Goal: Task Accomplishment & Management: Manage account settings

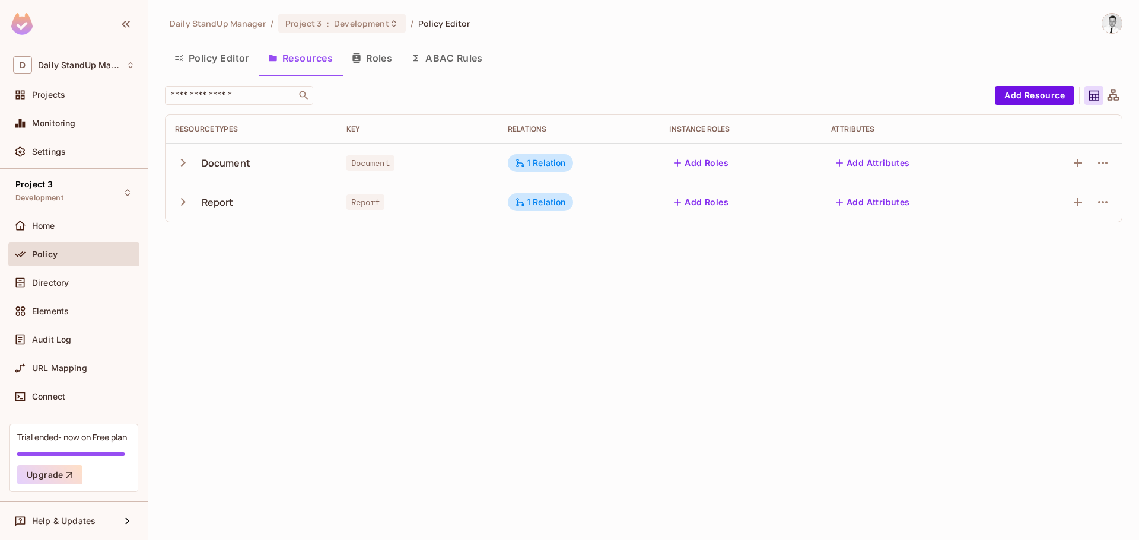
click at [375, 56] on button "Roles" at bounding box center [371, 58] width 59 height 30
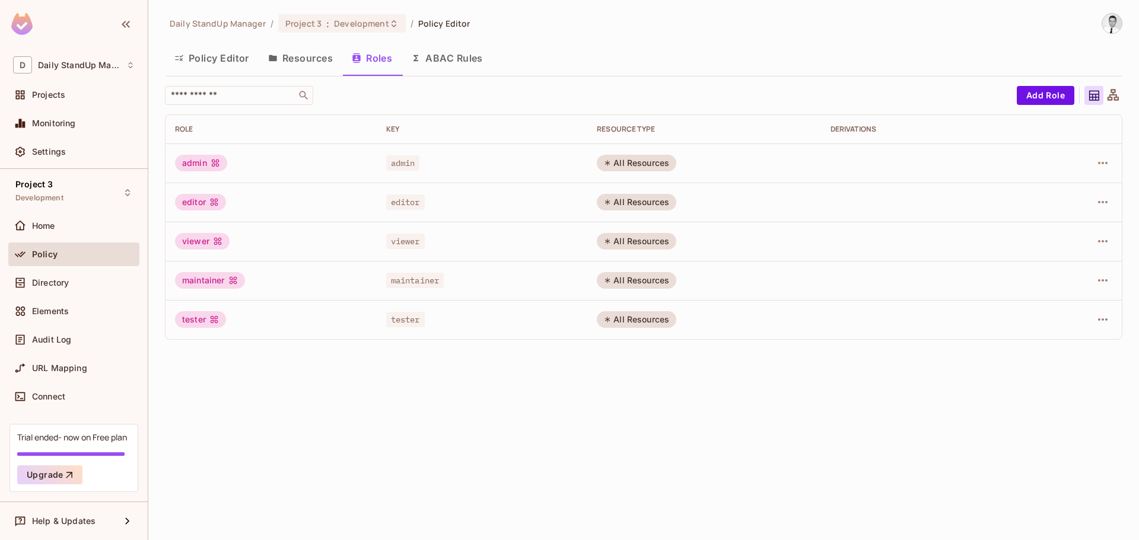
click at [634, 248] on div "All Resources" at bounding box center [636, 241] width 79 height 17
click at [636, 327] on div "All Resources" at bounding box center [636, 319] width 79 height 17
click at [1033, 91] on button "Add Role" at bounding box center [1046, 95] width 58 height 19
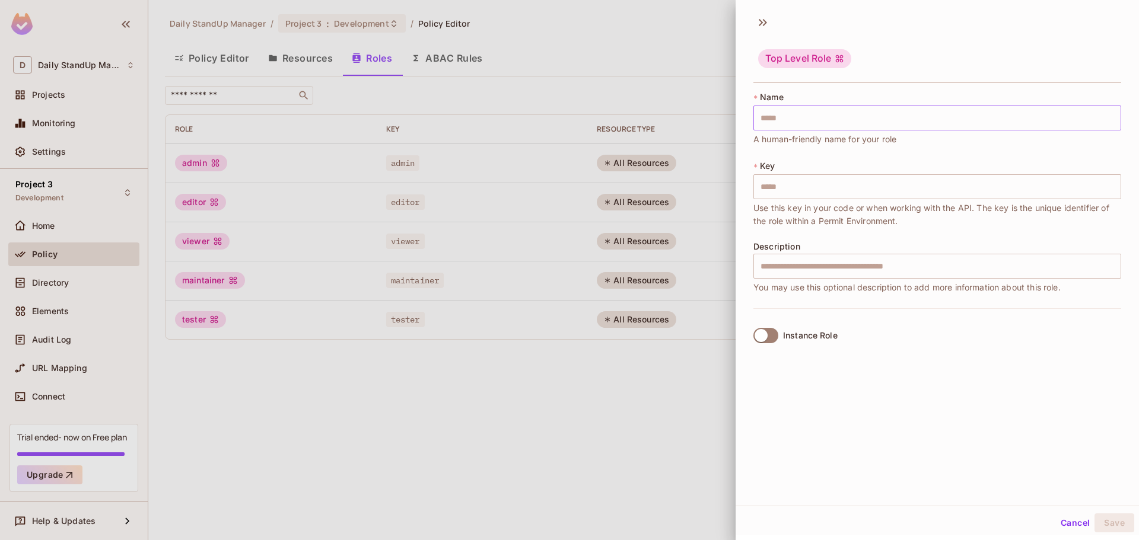
click at [808, 110] on input "text" at bounding box center [937, 118] width 368 height 25
click at [779, 112] on input "text" at bounding box center [937, 118] width 368 height 25
type input "*"
type input "**"
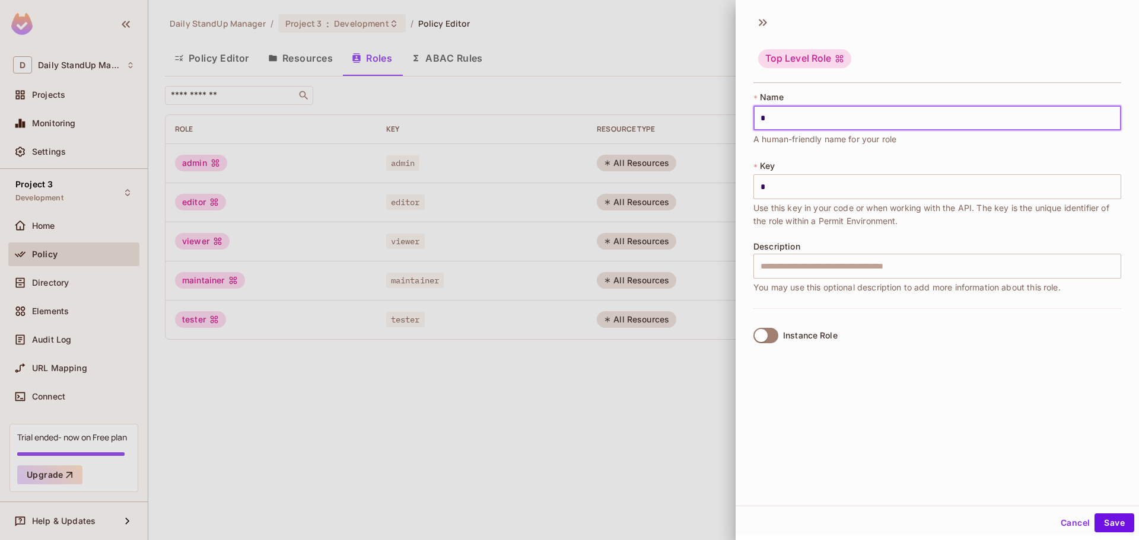
type input "**"
type input "***"
type input "****"
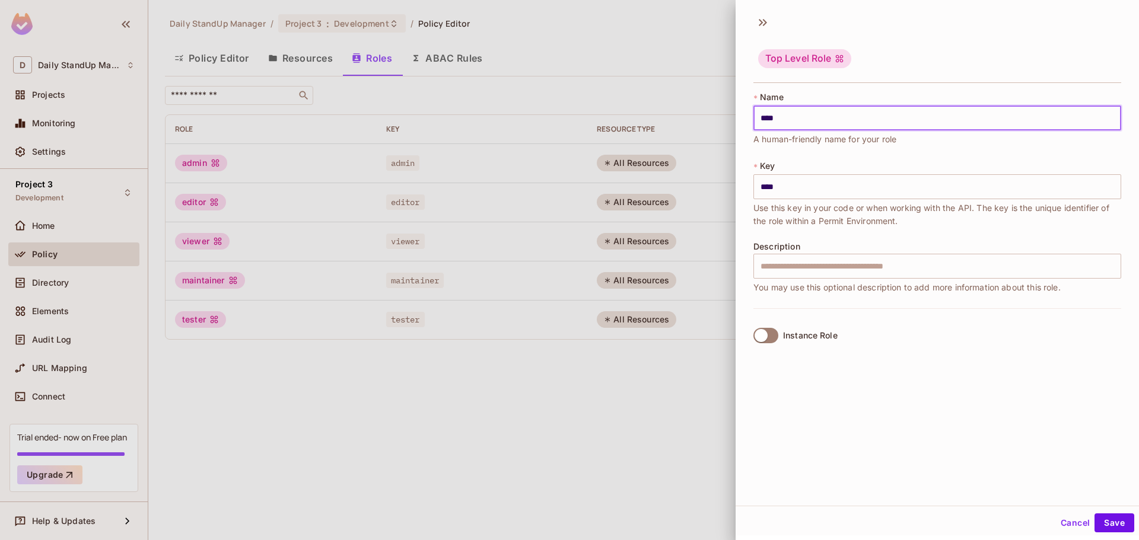
type input "*****"
type input "******"
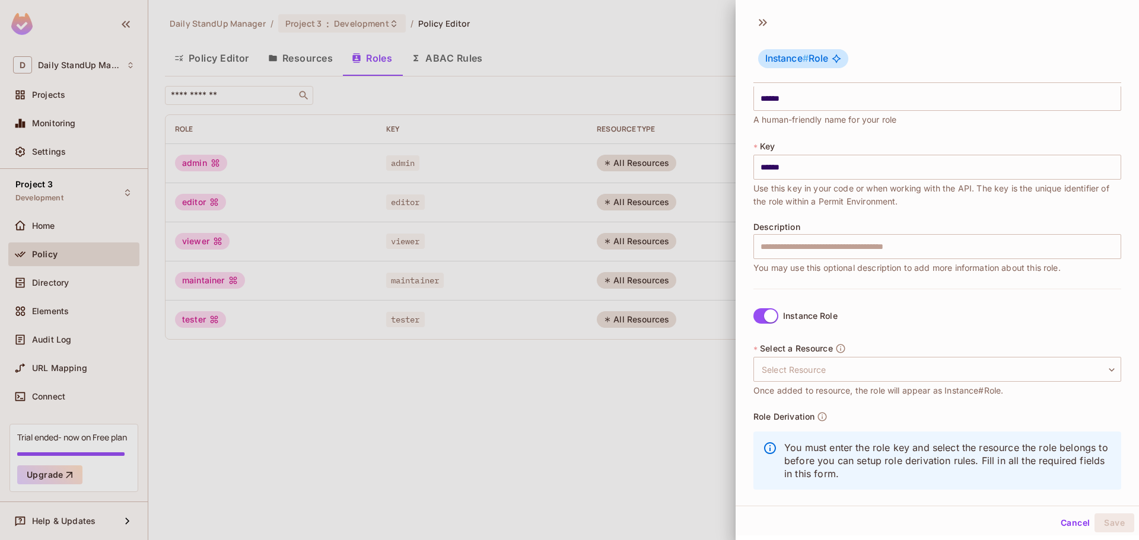
scroll to position [34, 0]
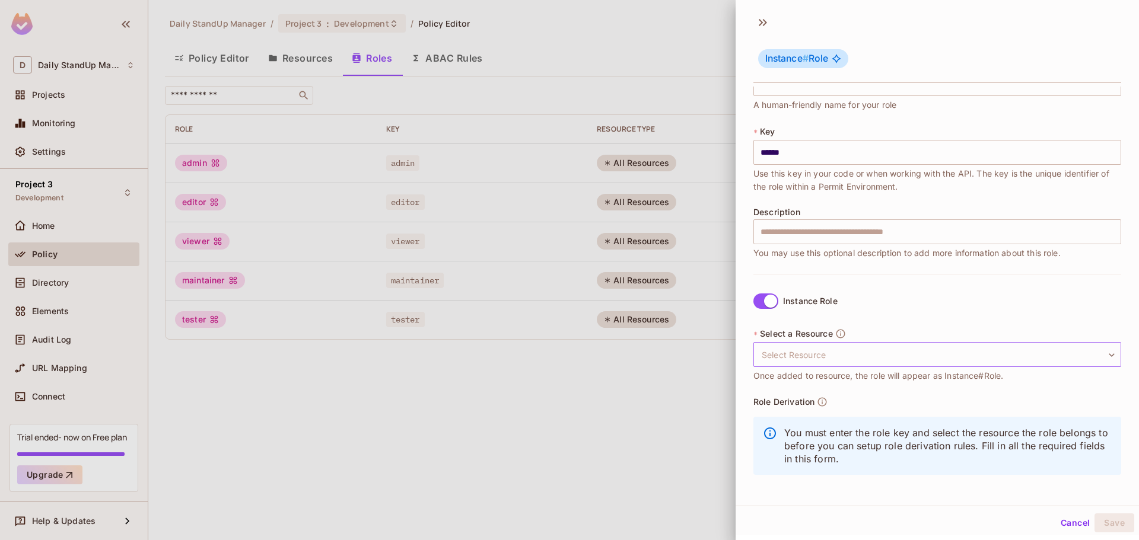
click at [851, 361] on body "D Daily StandUp Manager Projects Monitoring Settings Project 3 Development Home…" at bounding box center [569, 270] width 1139 height 540
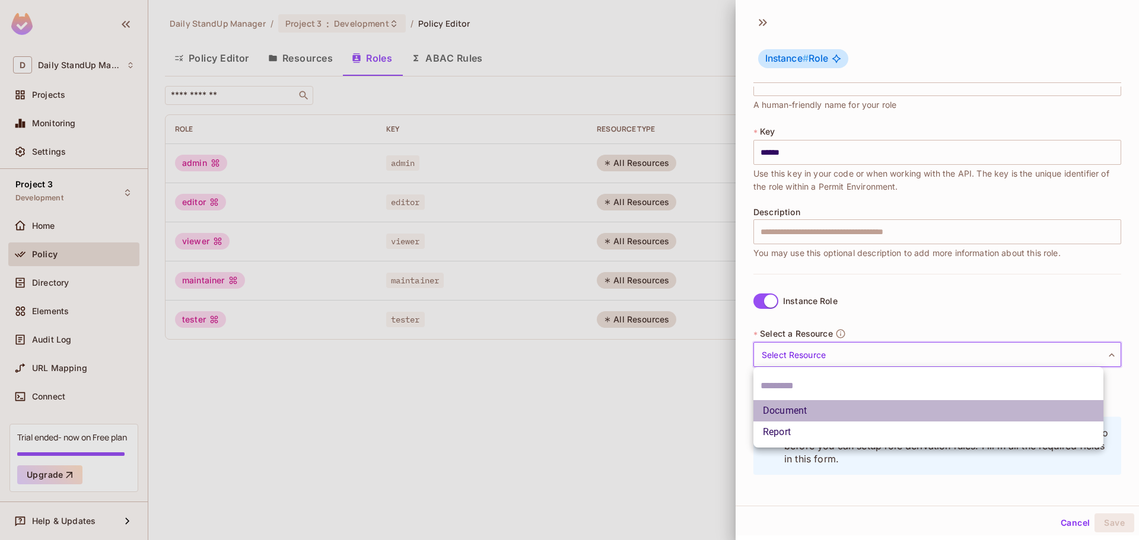
click at [795, 418] on li "Document" at bounding box center [928, 410] width 350 height 21
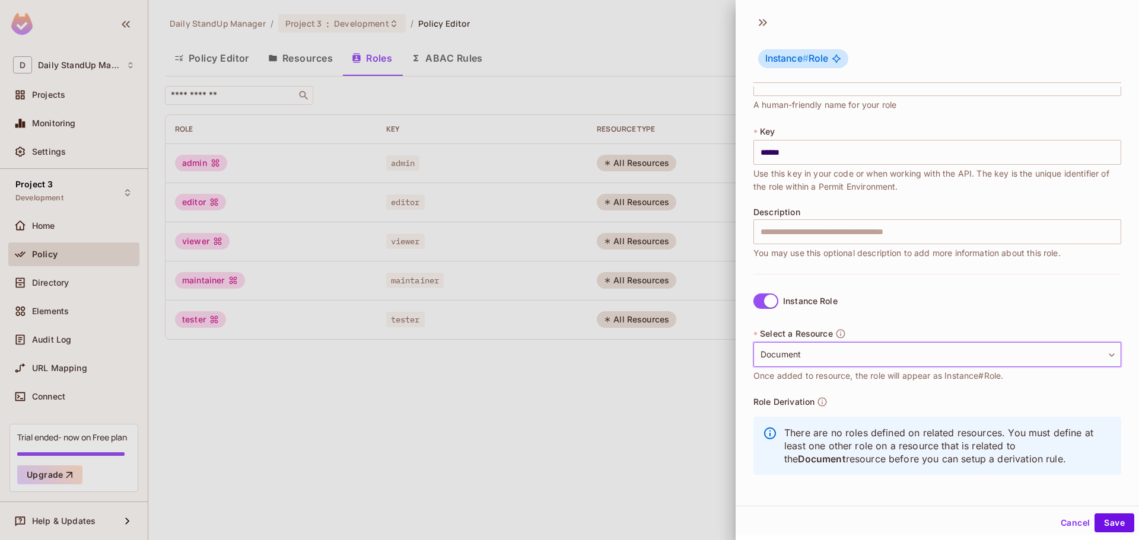
scroll to position [2, 0]
click at [827, 358] on body "D Daily StandUp Manager Projects Monitoring Settings Project 3 Development Home…" at bounding box center [569, 270] width 1139 height 540
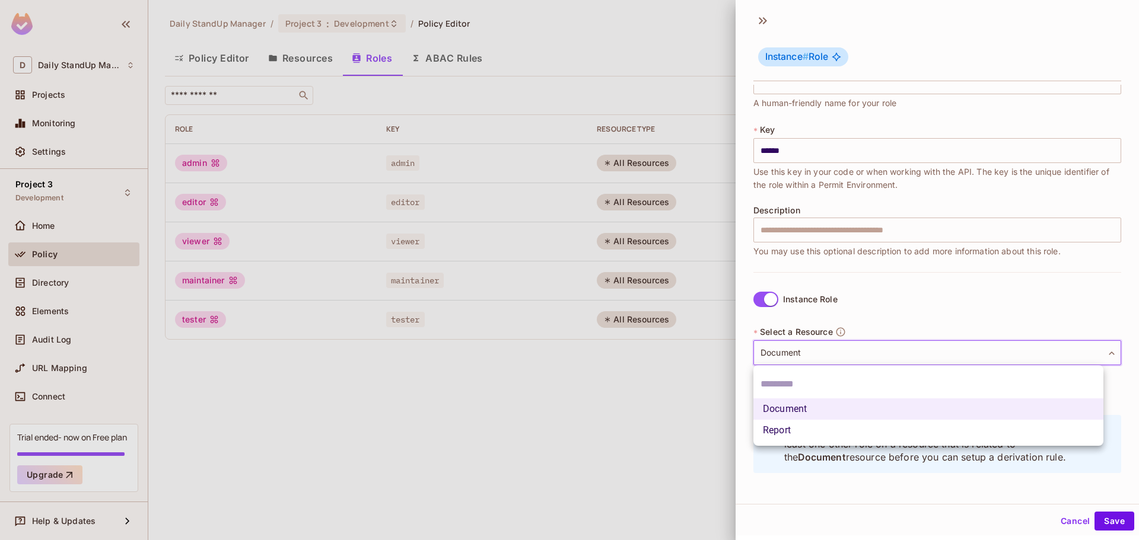
click at [774, 438] on li "Report" at bounding box center [928, 430] width 350 height 21
type input "******"
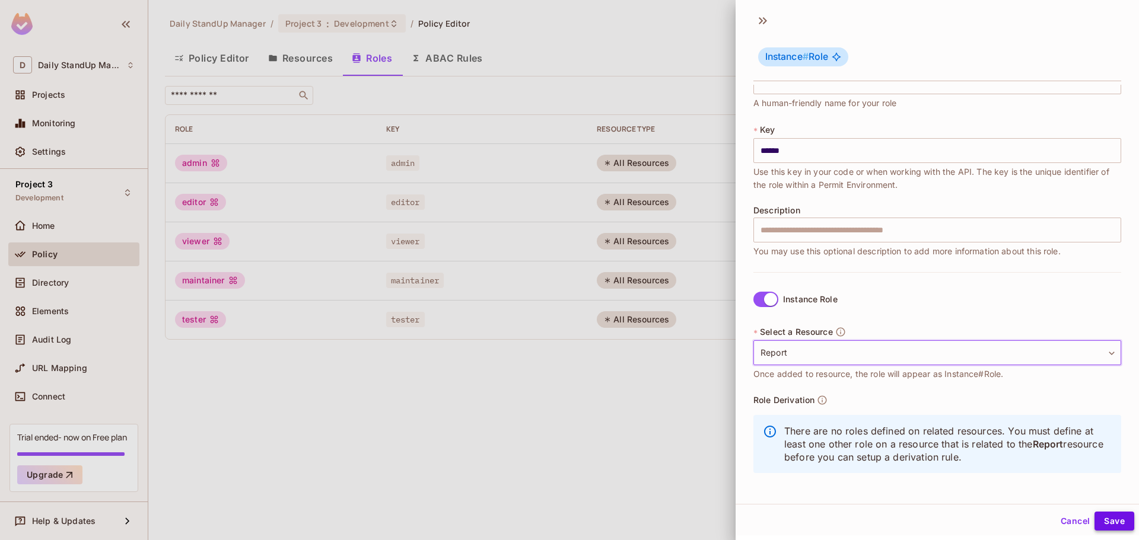
click at [1103, 523] on button "Save" at bounding box center [1114, 521] width 40 height 19
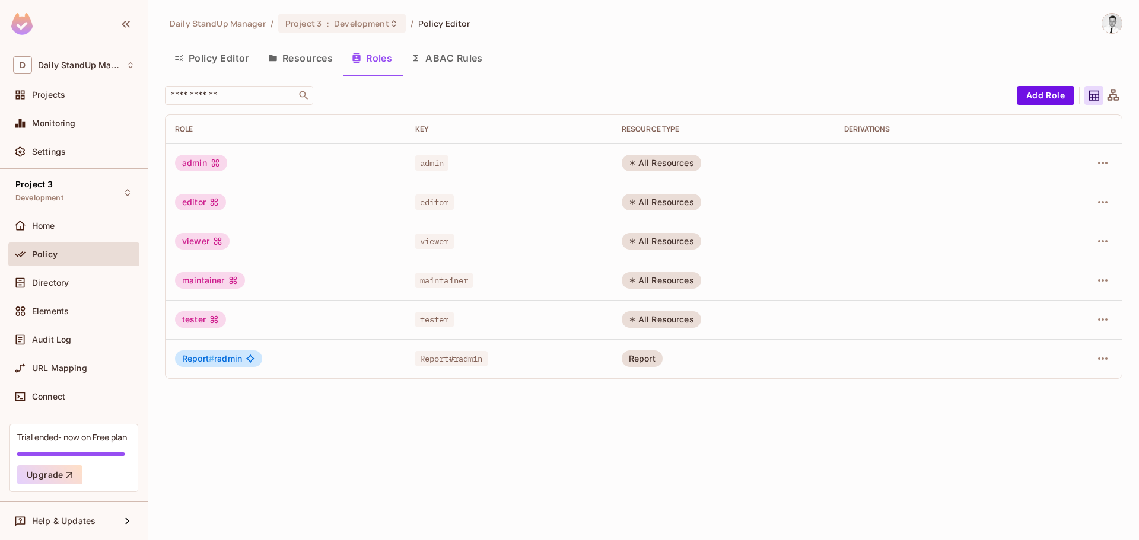
click at [460, 389] on div "Daily StandUp Manager / Project 3 : Development / Policy Editor Policy Editor R…" at bounding box center [643, 270] width 991 height 540
click at [1104, 351] on button "button" at bounding box center [1102, 358] width 19 height 19
click at [1061, 387] on div "Edit Role" at bounding box center [1050, 386] width 36 height 12
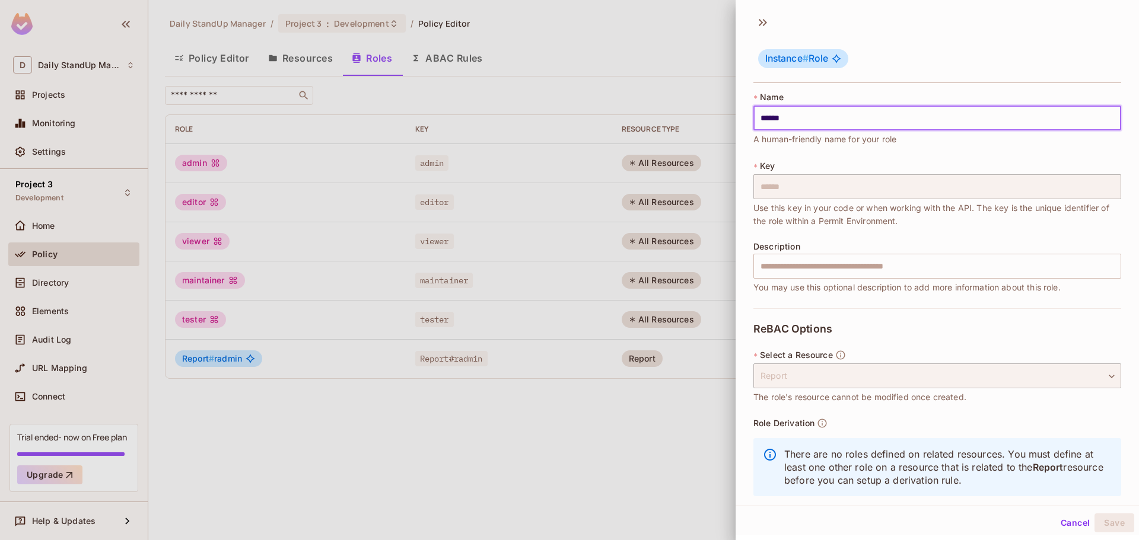
click at [808, 112] on input "******" at bounding box center [937, 118] width 368 height 25
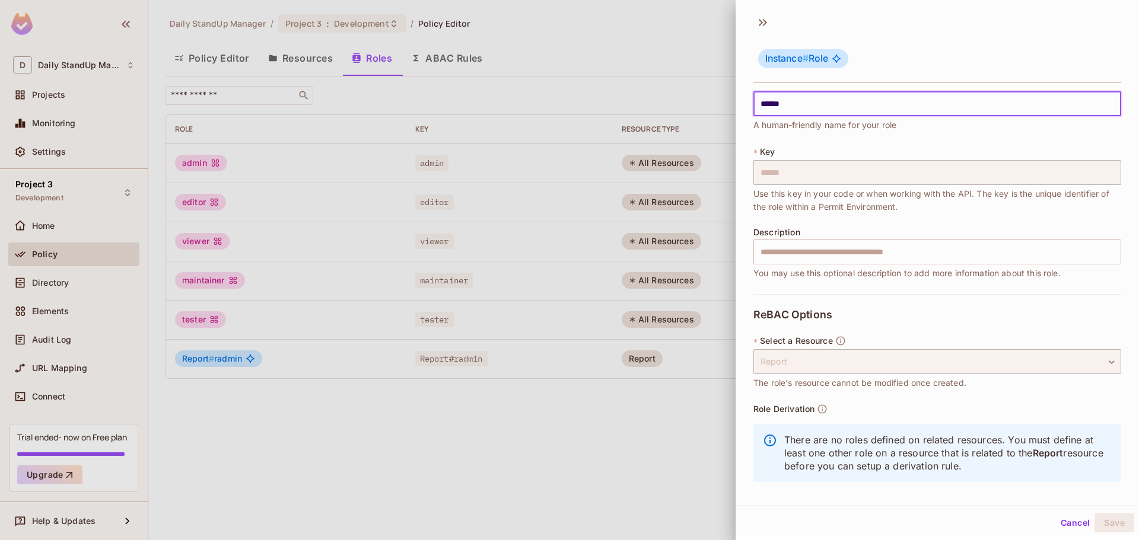
scroll to position [21, 0]
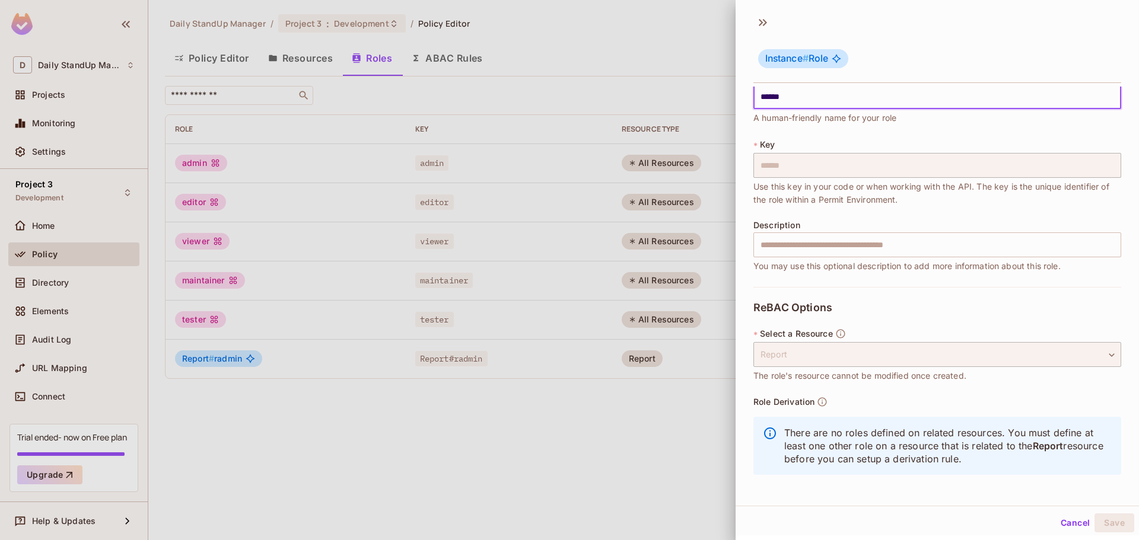
click at [1067, 526] on button "Cancel" at bounding box center [1075, 523] width 39 height 19
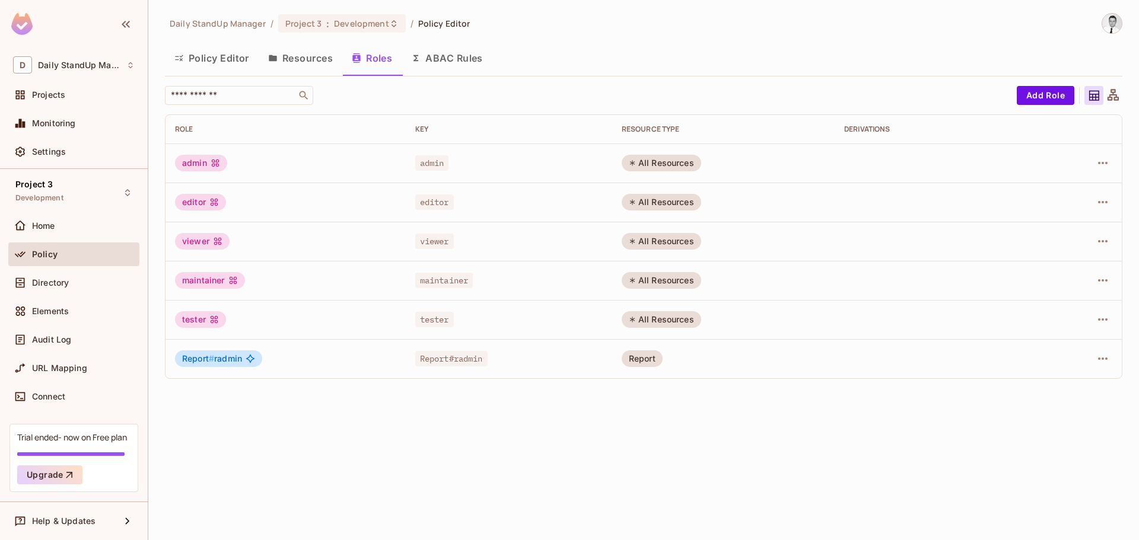
click at [1115, 93] on icon at bounding box center [1113, 95] width 15 height 15
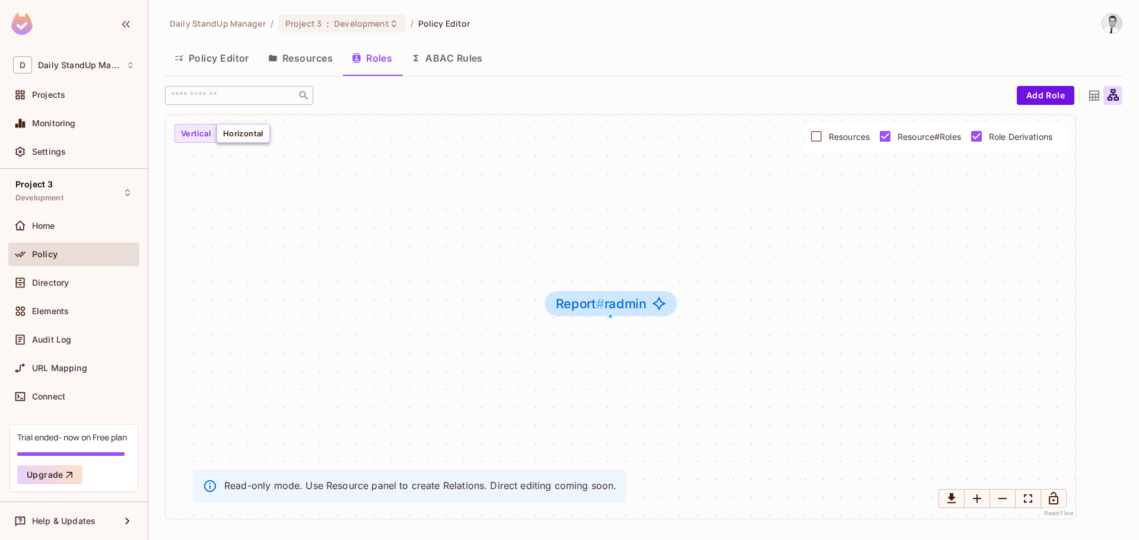
click at [236, 136] on button "Horizontal" at bounding box center [243, 133] width 53 height 19
click at [184, 132] on button "Vertical" at bounding box center [195, 133] width 43 height 19
click at [841, 135] on span "Resources" at bounding box center [849, 136] width 41 height 11
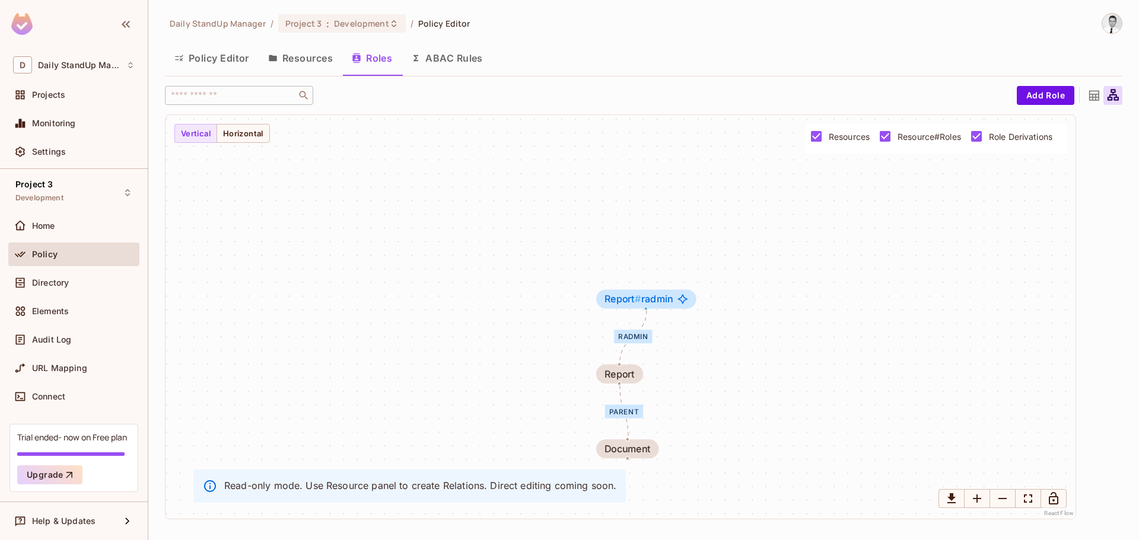
click at [1007, 140] on span "Role Derivations" at bounding box center [1020, 136] width 63 height 11
click at [1095, 87] on div at bounding box center [1093, 95] width 19 height 19
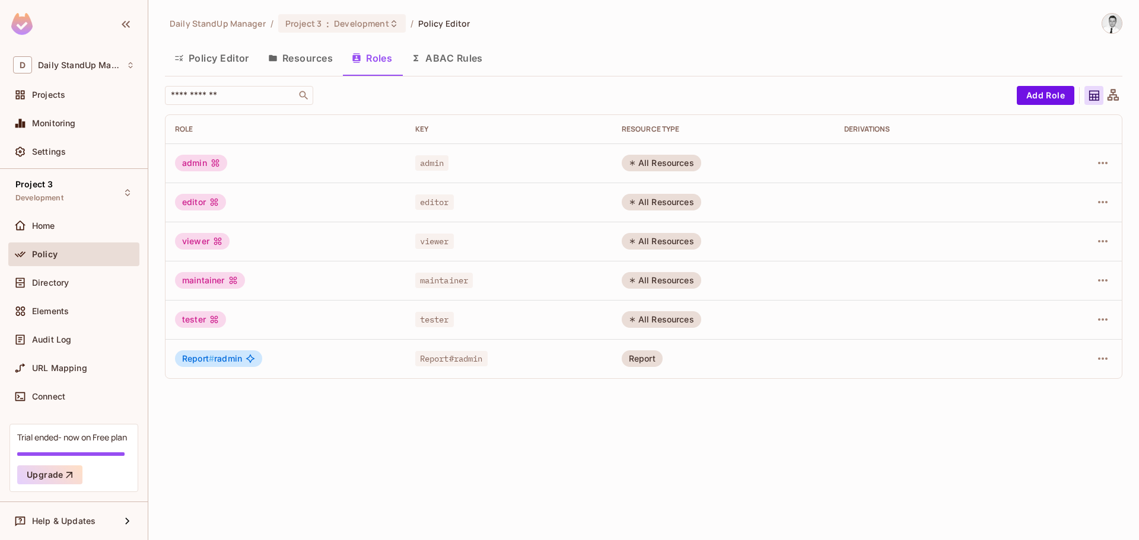
click at [218, 157] on div "admin" at bounding box center [201, 163] width 52 height 17
click at [1097, 165] on icon "button" at bounding box center [1103, 163] width 14 height 14
click at [1050, 189] on div "Edit Role" at bounding box center [1050, 190] width 36 height 12
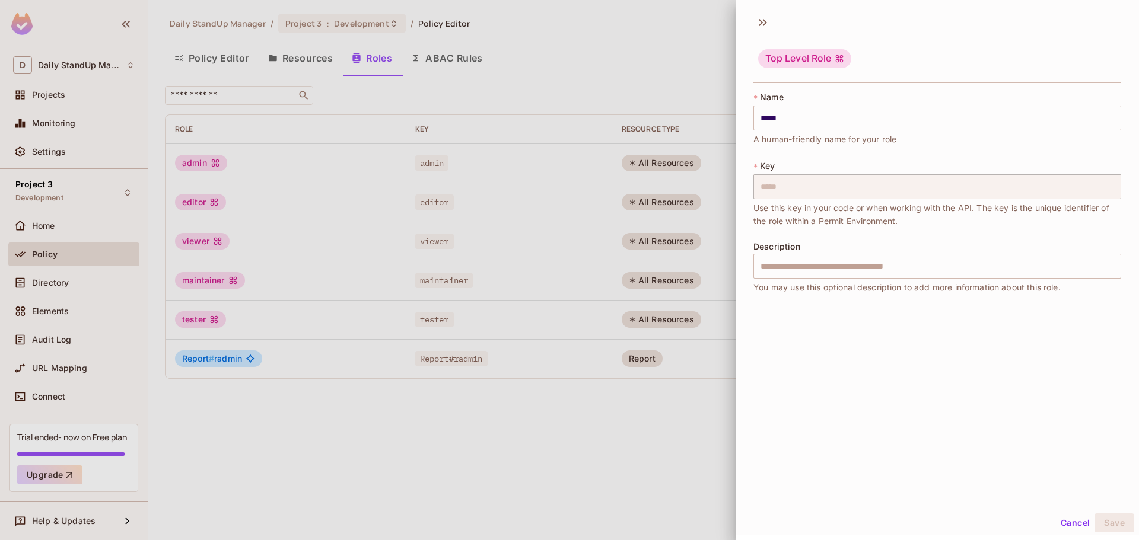
click at [902, 9] on div "Top Level Role * Name ***** ​ A human-friendly name for your role * Key ***** ​…" at bounding box center [937, 257] width 403 height 498
click at [765, 18] on icon at bounding box center [762, 22] width 19 height 19
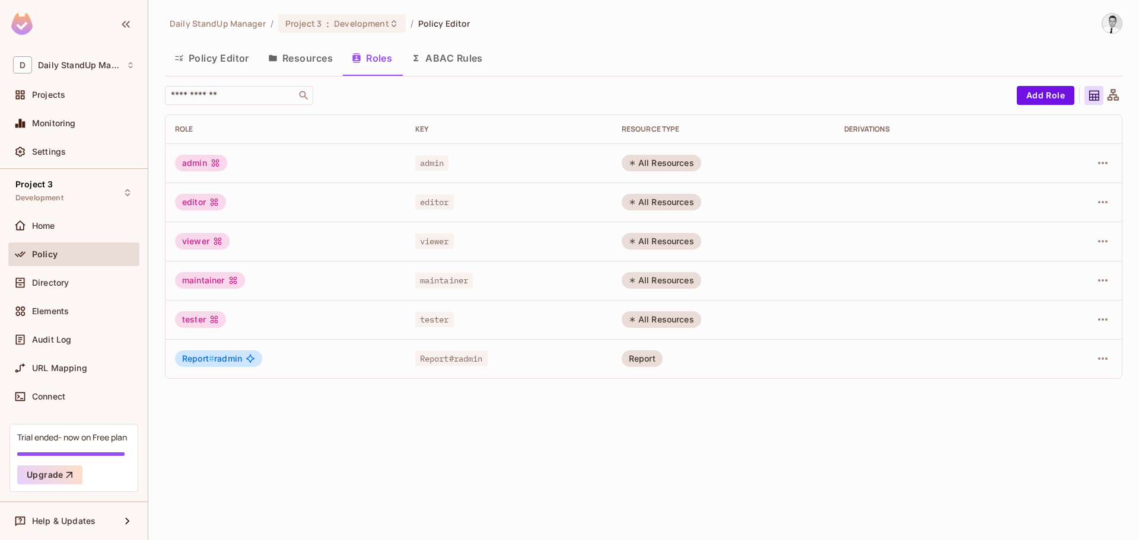
click at [1091, 364] on div at bounding box center [1078, 358] width 67 height 19
click at [1097, 360] on icon "button" at bounding box center [1103, 359] width 14 height 14
click at [1030, 385] on span "Edit Role" at bounding box center [1050, 386] width 43 height 19
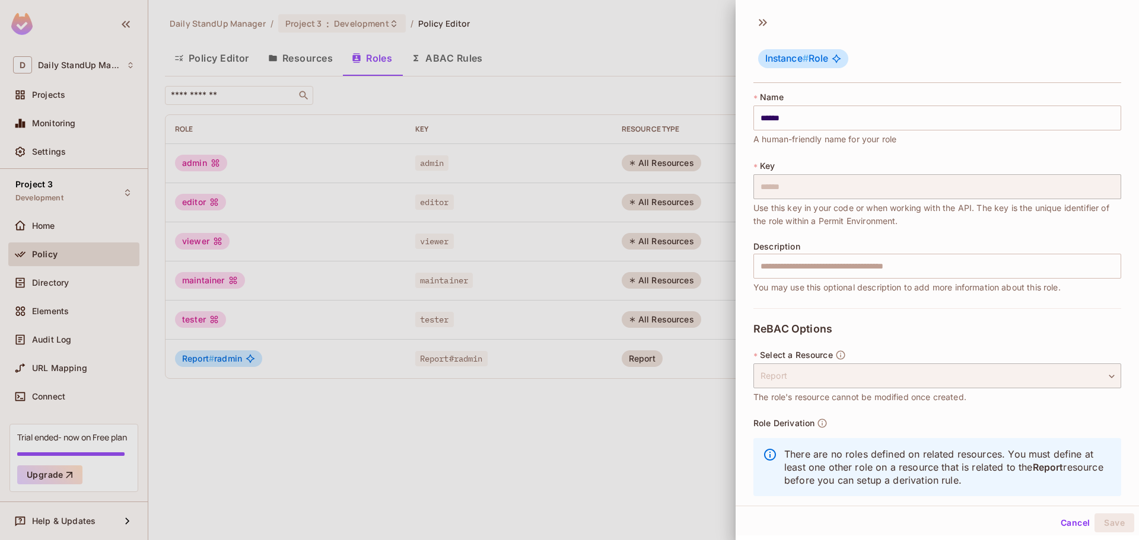
click at [938, 55] on div "Instance # Role" at bounding box center [937, 59] width 368 height 47
click at [823, 58] on span "Instance # Role" at bounding box center [796, 59] width 63 height 12
click at [755, 25] on icon at bounding box center [762, 22] width 19 height 19
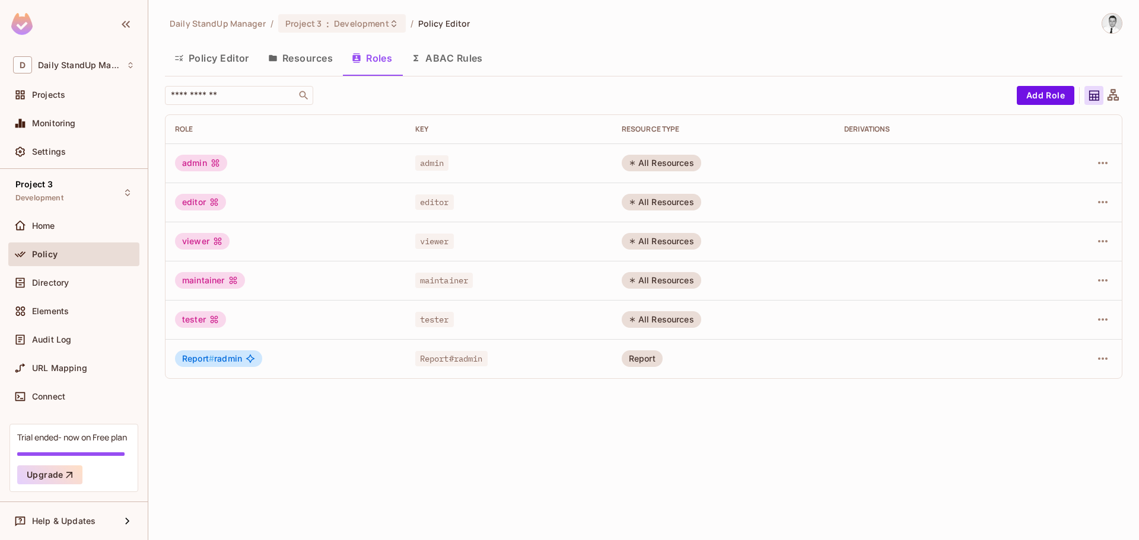
click at [452, 66] on button "ABAC Rules" at bounding box center [447, 58] width 91 height 30
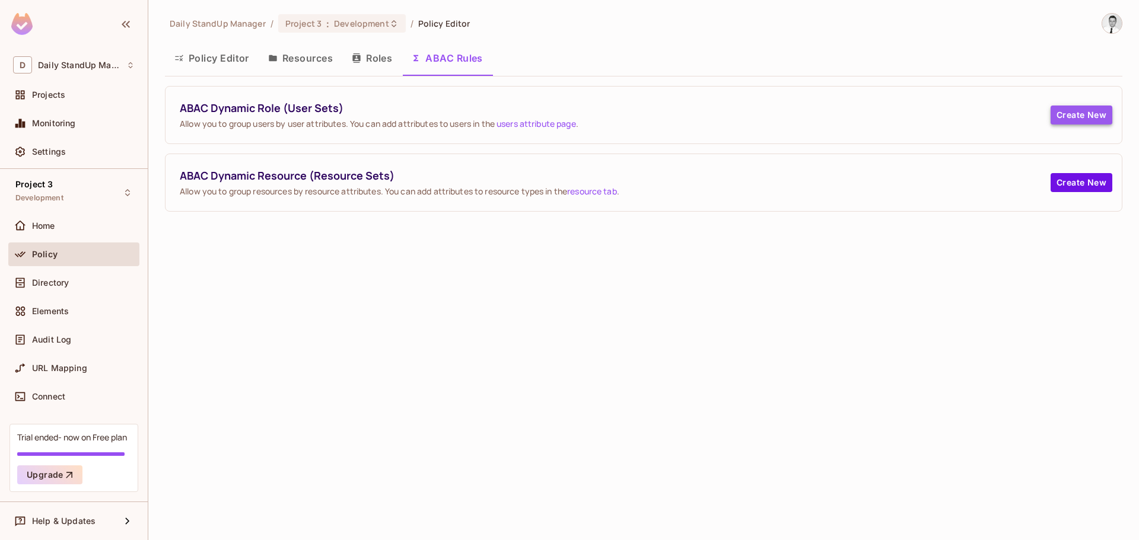
click at [1088, 108] on button "Create New" at bounding box center [1081, 115] width 62 height 19
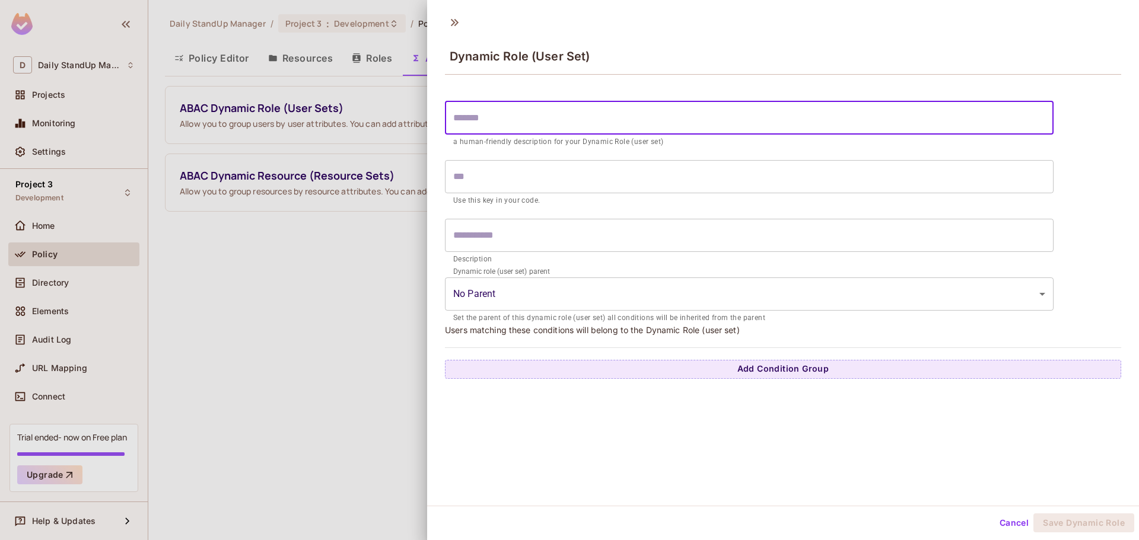
click at [553, 114] on input "text" at bounding box center [749, 117] width 609 height 33
click at [545, 169] on input "text" at bounding box center [749, 176] width 609 height 33
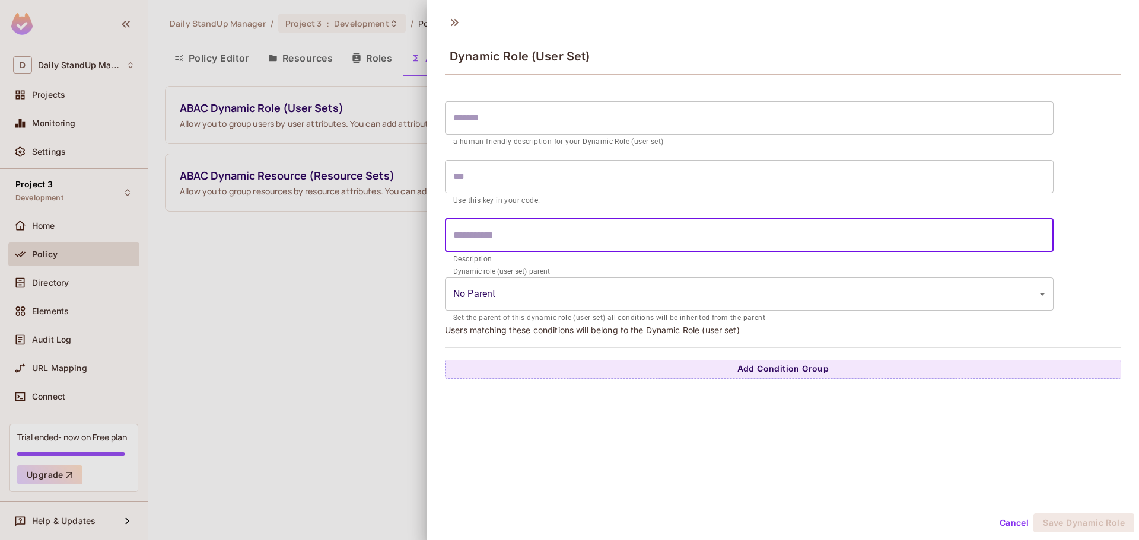
click at [554, 234] on input "text" at bounding box center [749, 235] width 609 height 33
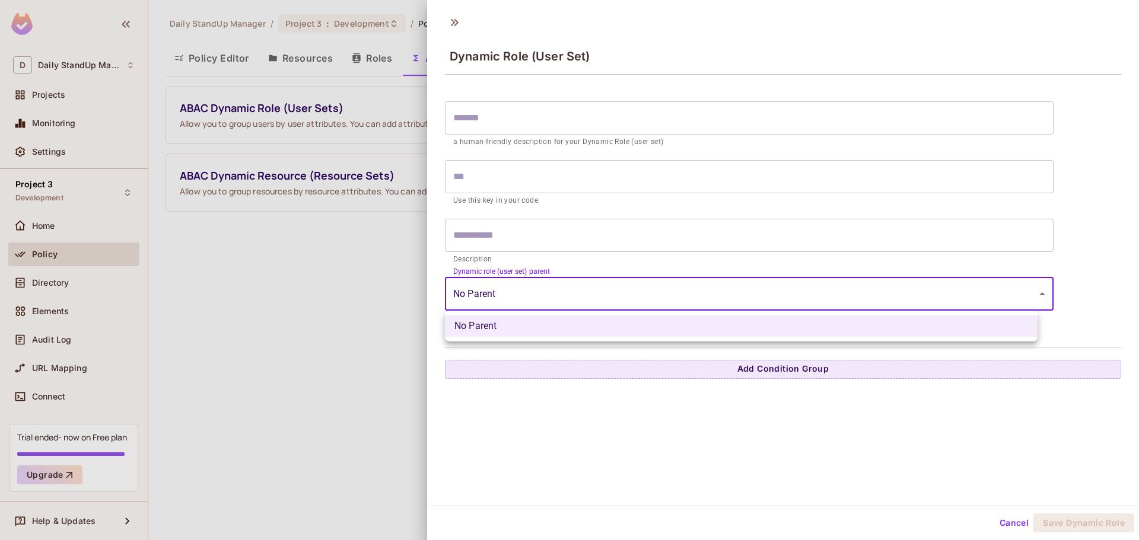
click at [569, 302] on body "D Daily StandUp Manager Projects Monitoring Settings Project 3 Development Home…" at bounding box center [569, 270] width 1139 height 540
click at [536, 321] on li "No Parent" at bounding box center [741, 326] width 593 height 21
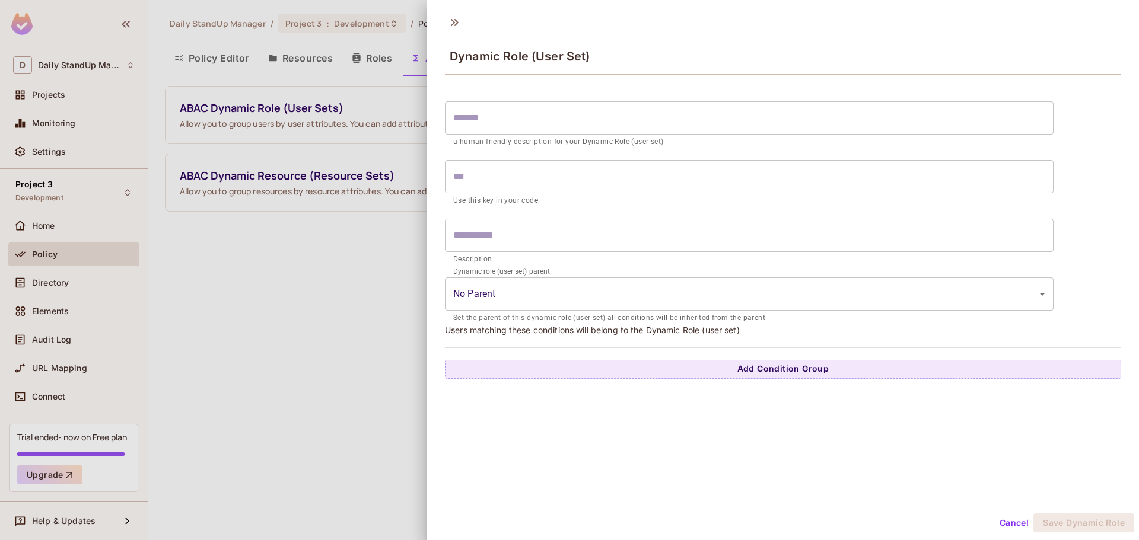
click at [588, 265] on p "Description" at bounding box center [749, 260] width 592 height 12
click at [783, 366] on button "Add Condition Group" at bounding box center [783, 369] width 676 height 19
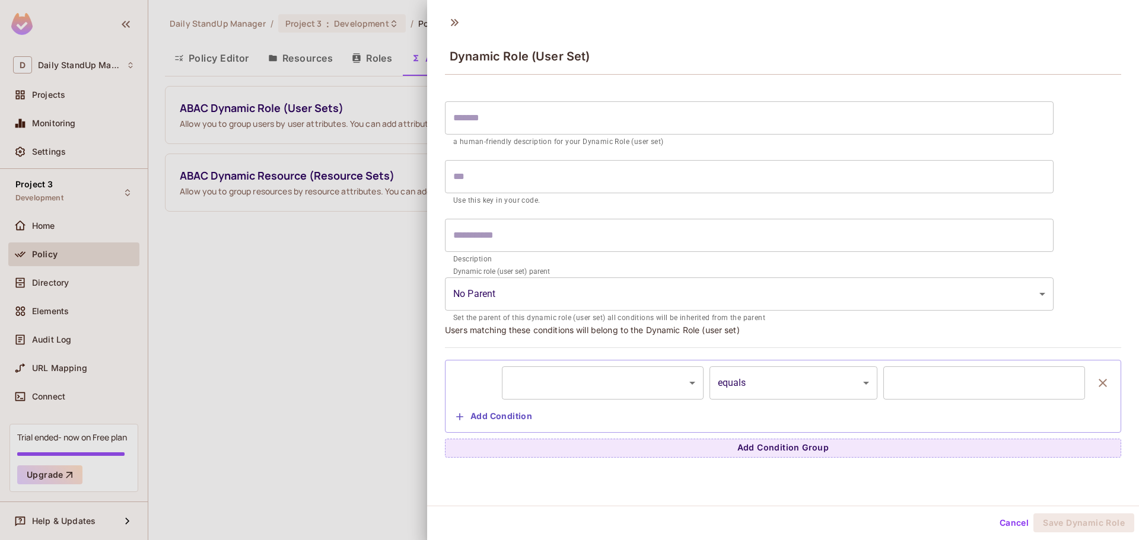
click at [481, 288] on body "D Daily StandUp Manager Projects Monitoring Settings Project 3 Development Home…" at bounding box center [569, 270] width 1139 height 540
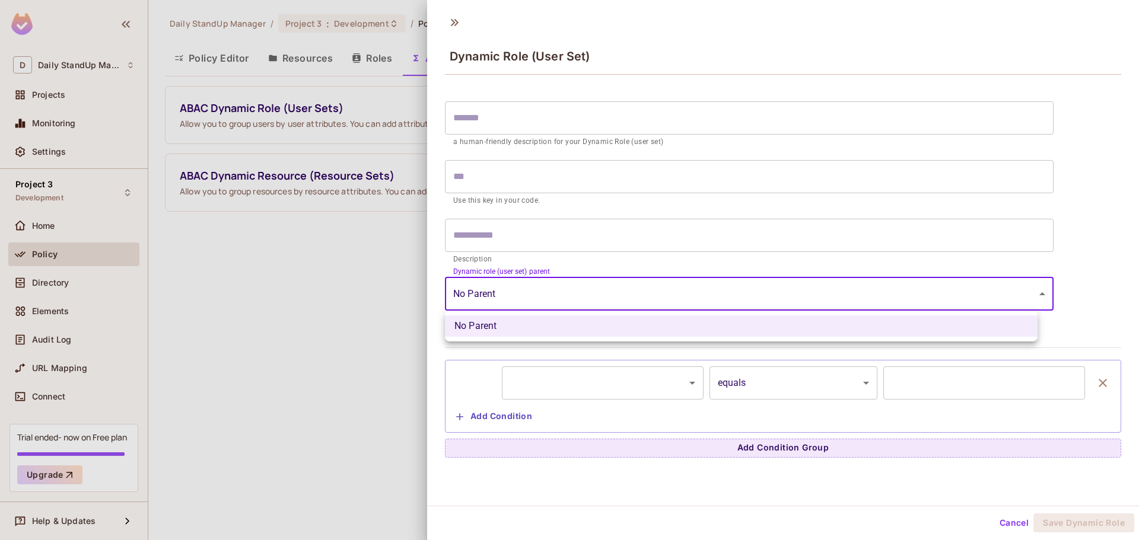
click at [481, 288] on div at bounding box center [569, 270] width 1139 height 540
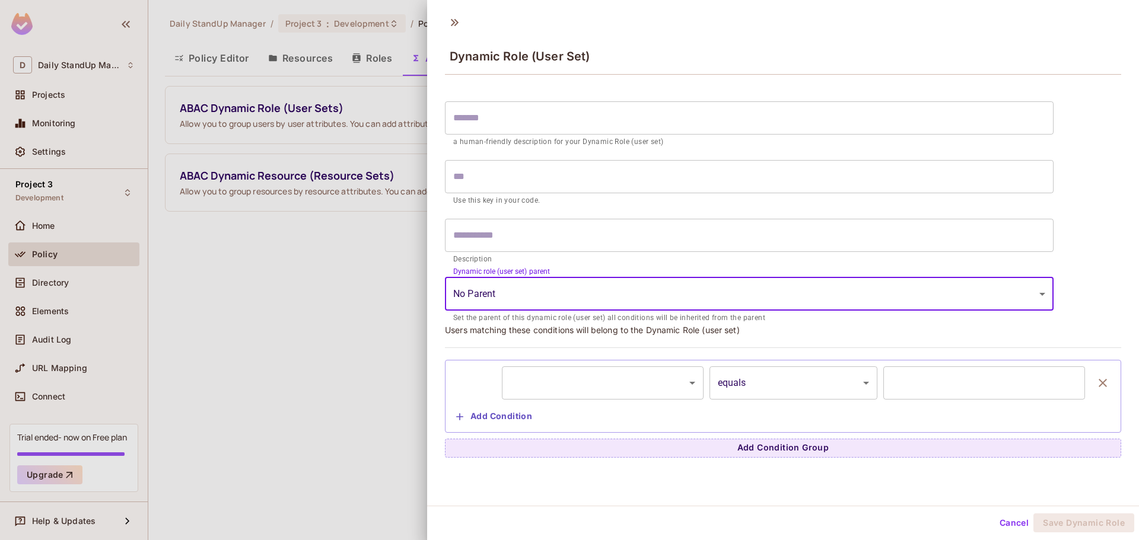
click at [582, 272] on div "Dynamic role (user set) parent No Parent ​ Set the parent of this dynamic role …" at bounding box center [749, 298] width 609 height 53
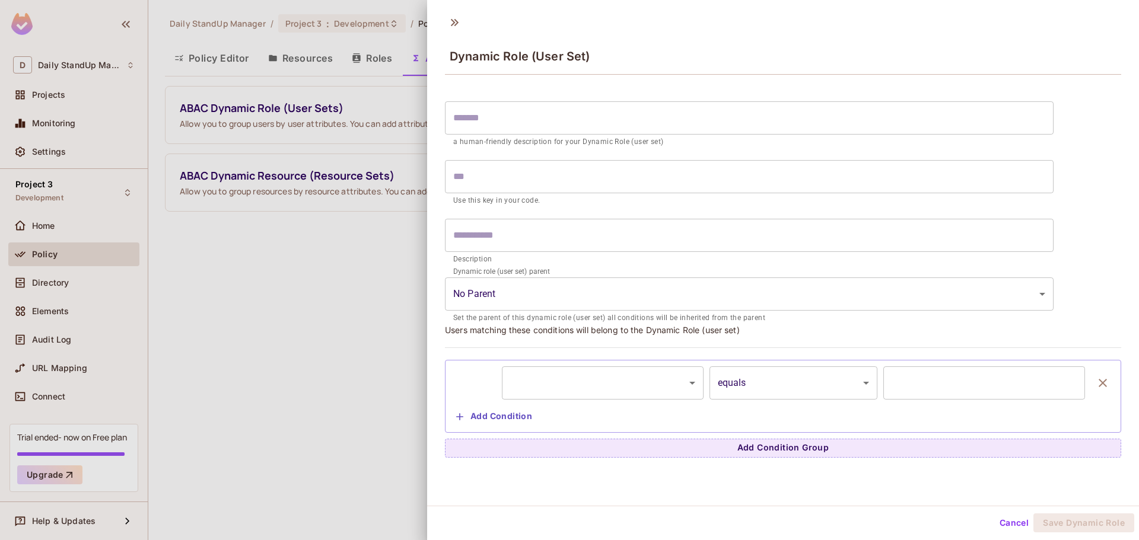
click at [464, 16] on div "Dynamic Role (User Set)" at bounding box center [783, 46] width 712 height 66
click at [459, 23] on icon at bounding box center [454, 22] width 19 height 19
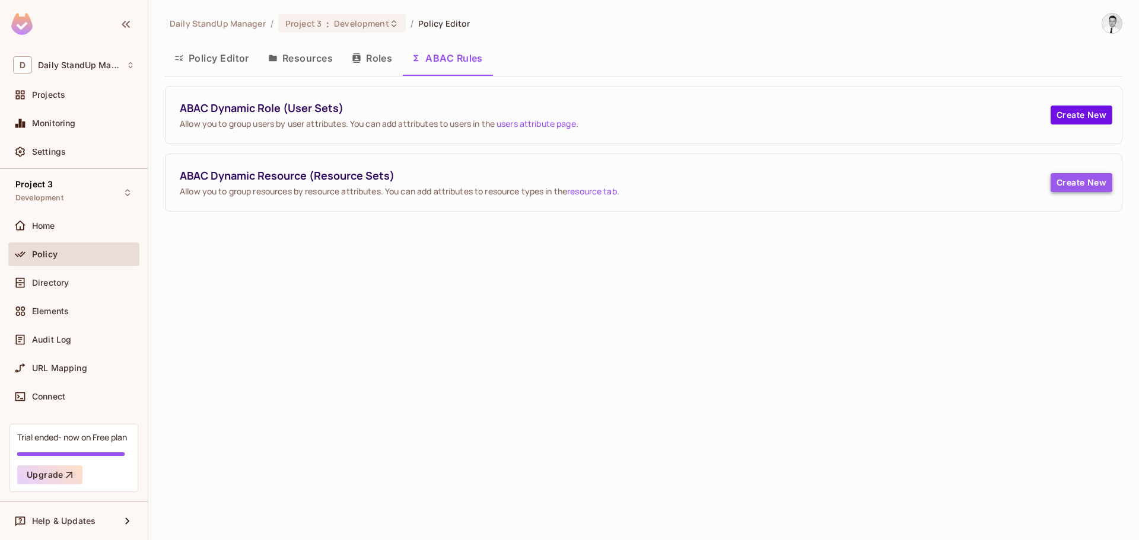
click at [1065, 183] on button "Create New" at bounding box center [1081, 182] width 62 height 19
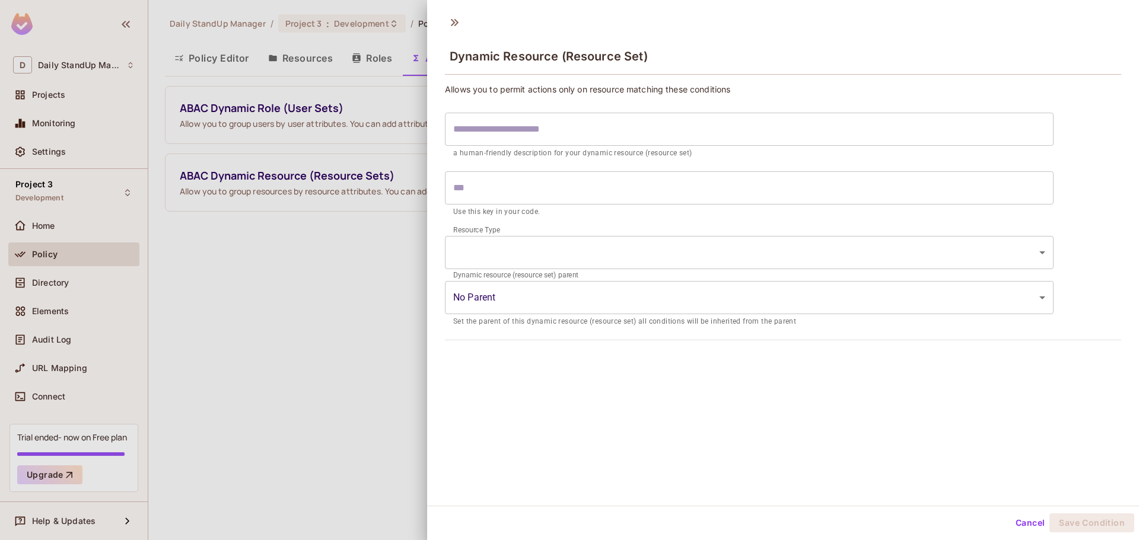
click at [571, 125] on input "text" at bounding box center [749, 129] width 609 height 33
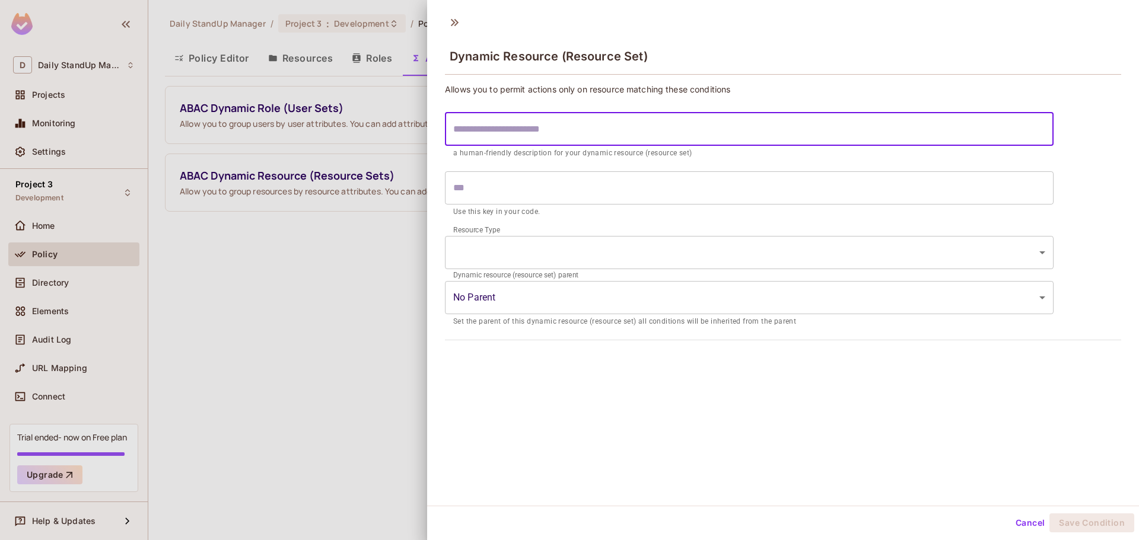
click at [800, 40] on div "Dynamic Resource (Resource Set)" at bounding box center [783, 55] width 676 height 39
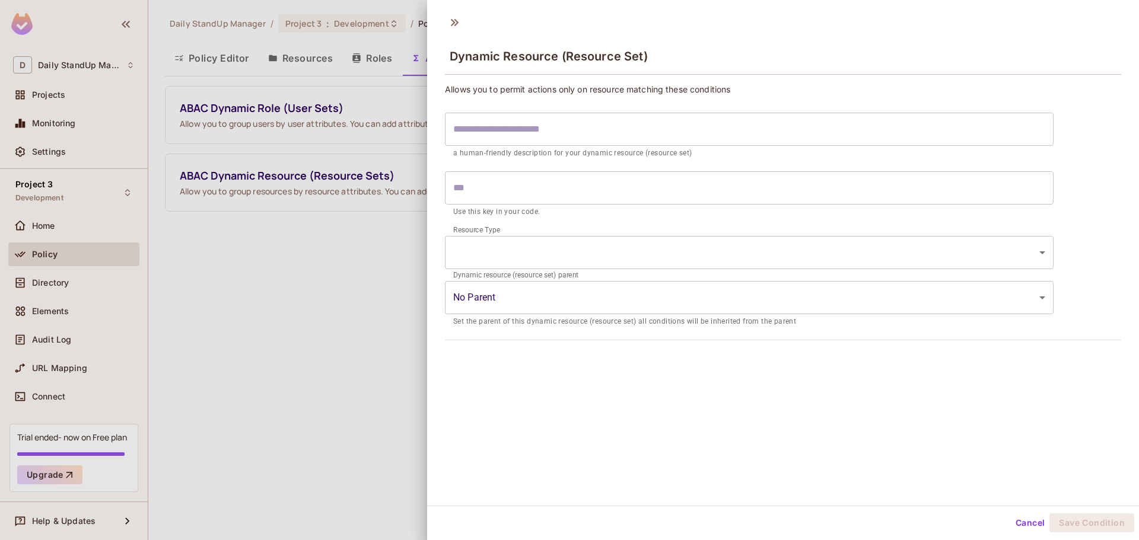
click at [594, 299] on body "D Daily StandUp Manager Projects Monitoring Settings Project 3 Development Home…" at bounding box center [569, 270] width 1139 height 540
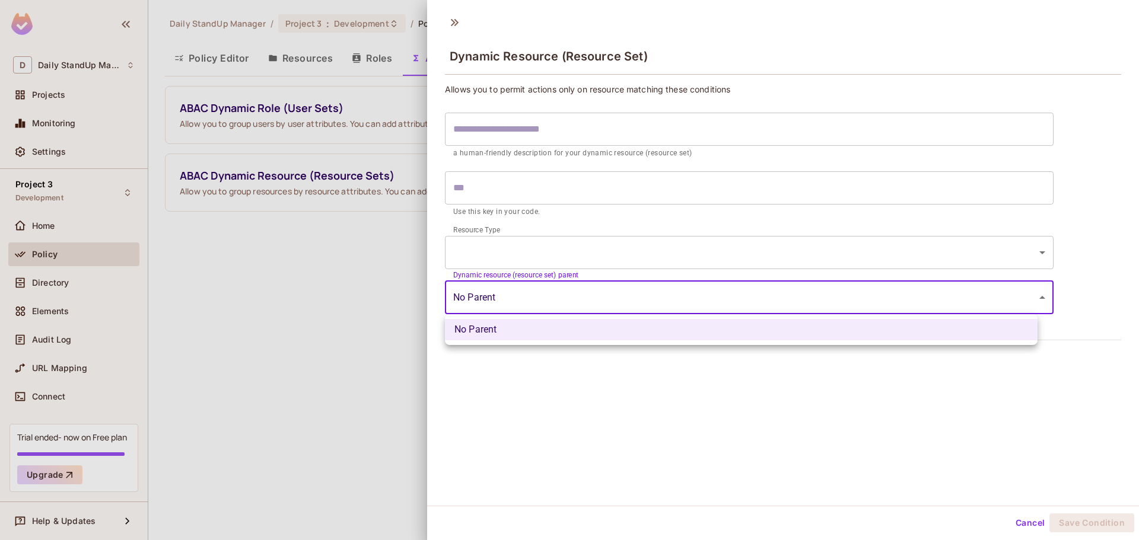
click at [520, 304] on div at bounding box center [569, 270] width 1139 height 540
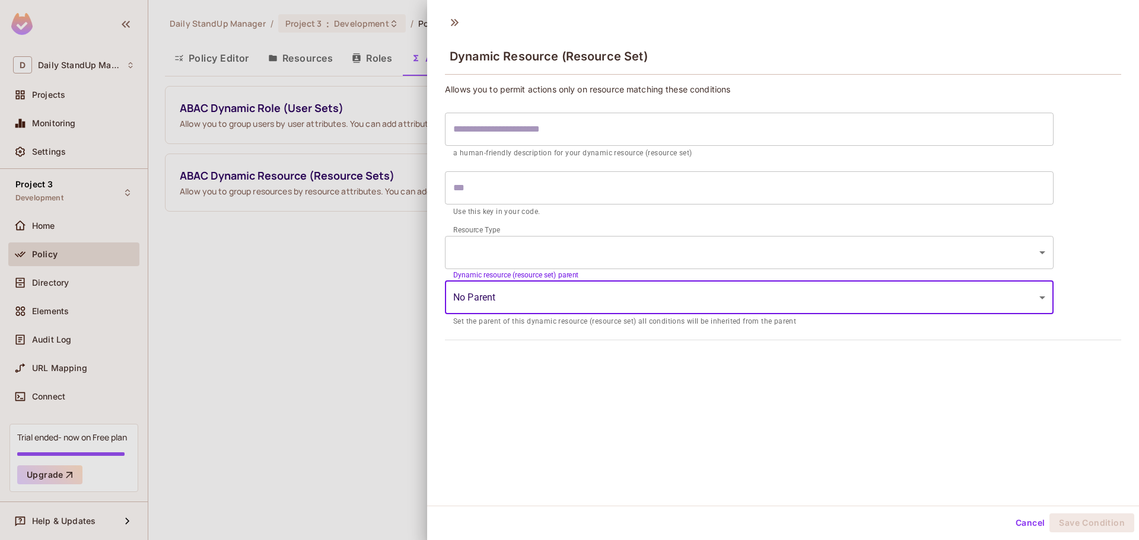
click at [517, 179] on input "text" at bounding box center [749, 187] width 609 height 33
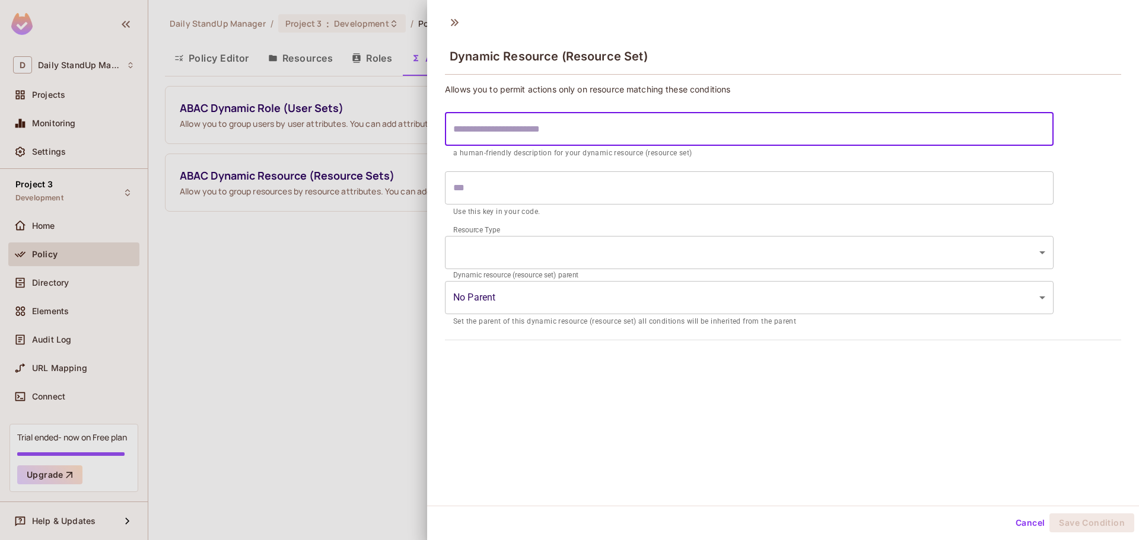
click at [530, 124] on input "text" at bounding box center [749, 129] width 609 height 33
drag, startPoint x: 836, startPoint y: 33, endPoint x: 460, endPoint y: 43, distance: 376.2
click at [795, 35] on div "Dynamic Resource (Resource Set)" at bounding box center [783, 46] width 712 height 66
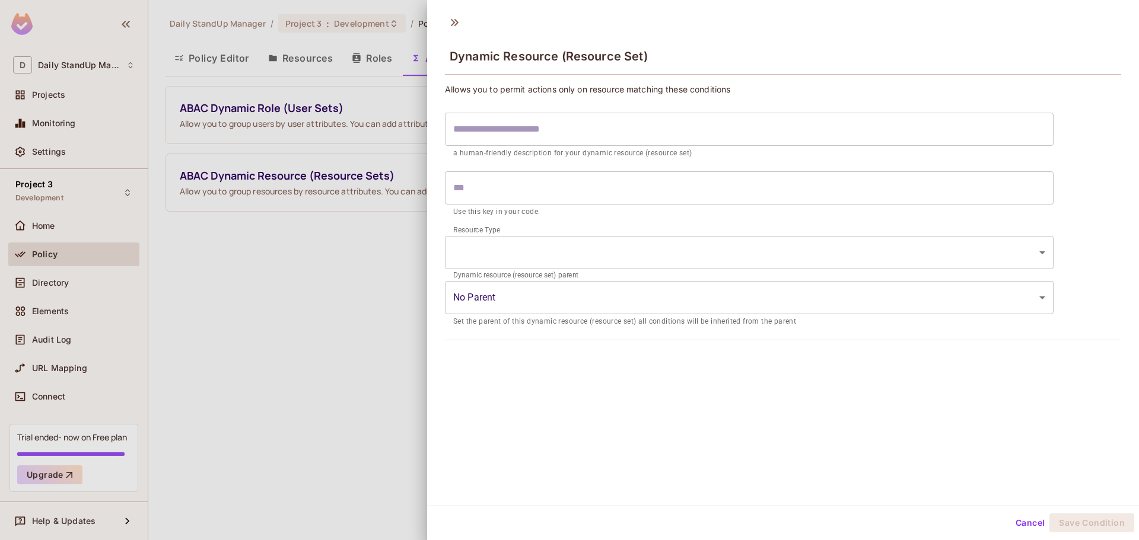
click at [430, 14] on div "Dynamic Resource (Resource Set)" at bounding box center [783, 46] width 712 height 66
click at [451, 23] on icon at bounding box center [454, 22] width 19 height 19
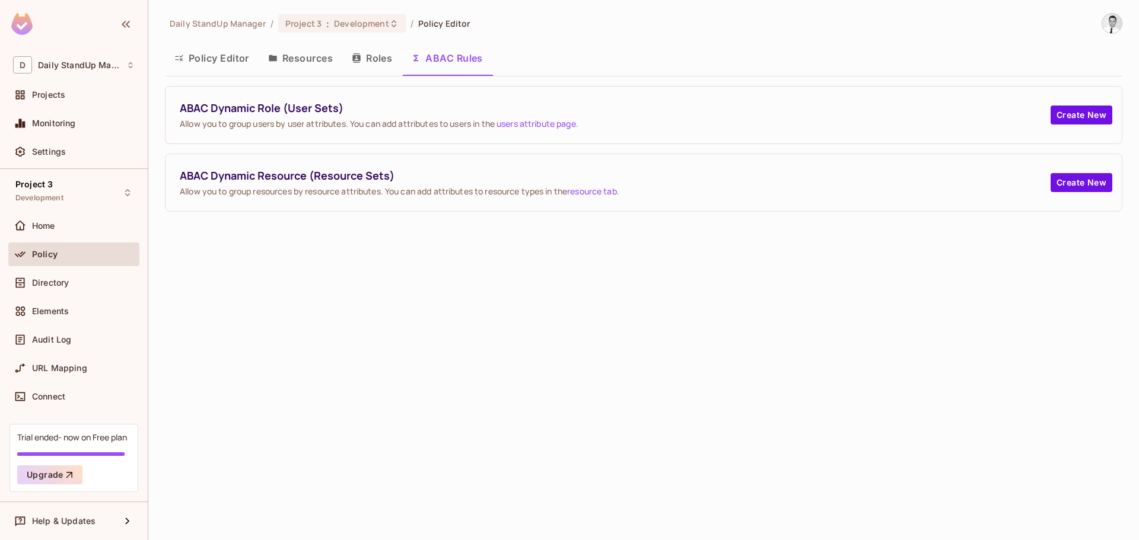
click at [313, 60] on button "Resources" at bounding box center [301, 58] width 84 height 30
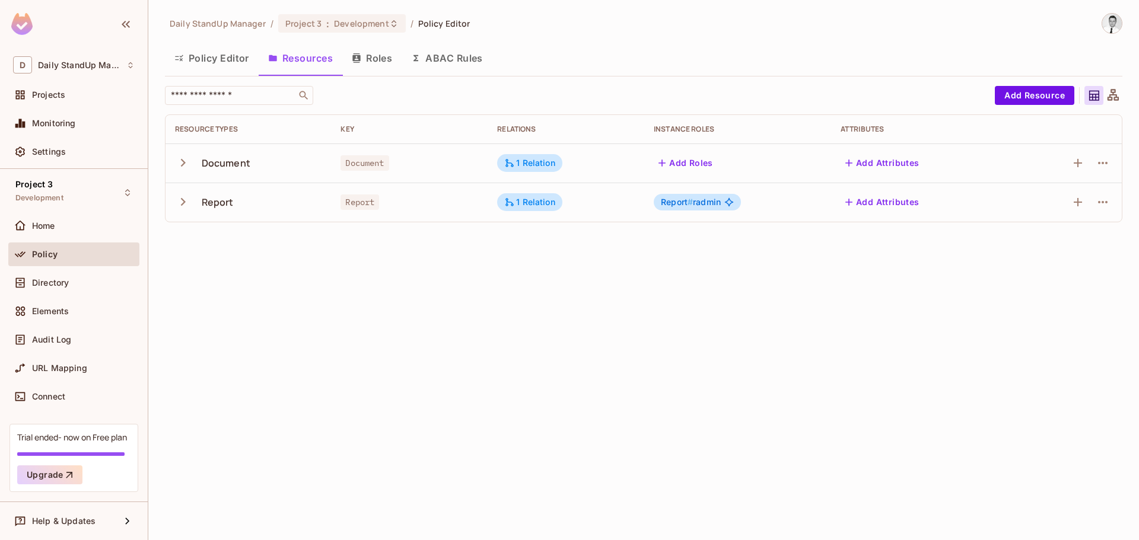
click at [241, 60] on button "Policy Editor" at bounding box center [212, 58] width 94 height 30
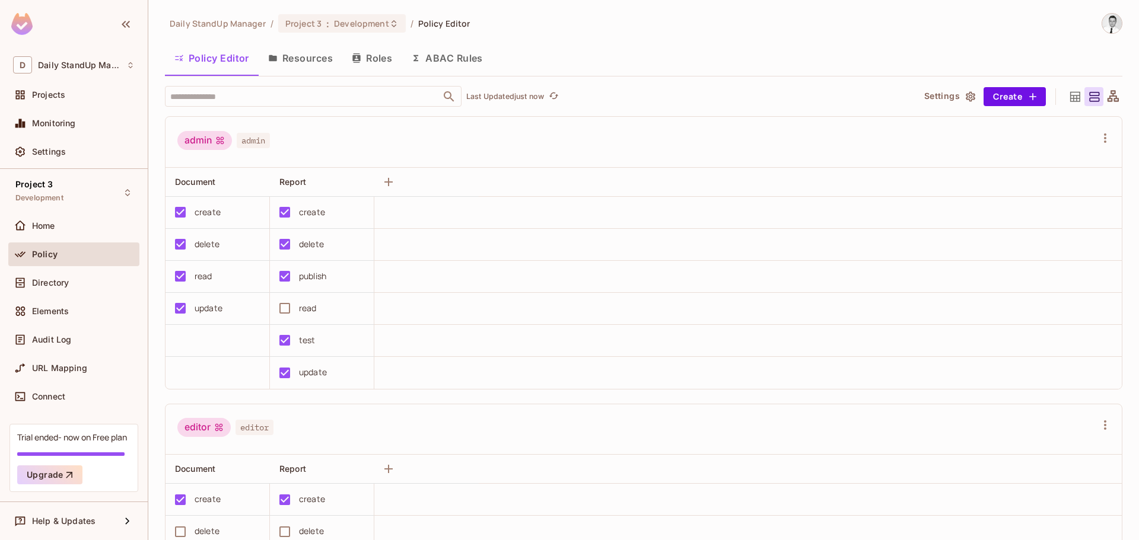
click at [291, 52] on button "Resources" at bounding box center [301, 58] width 84 height 30
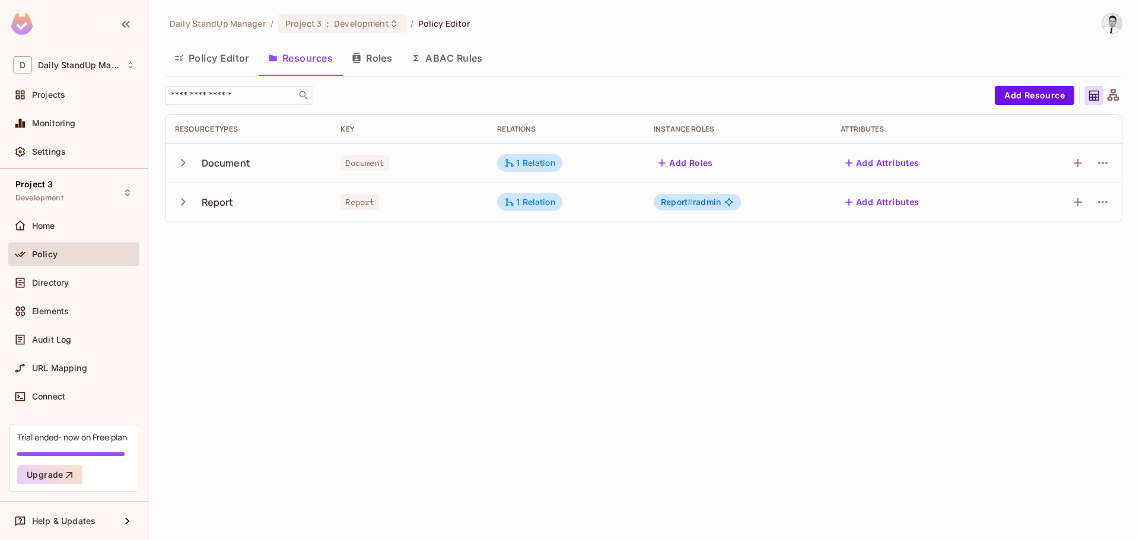
click at [709, 206] on span "Report # radmin" at bounding box center [691, 202] width 60 height 9
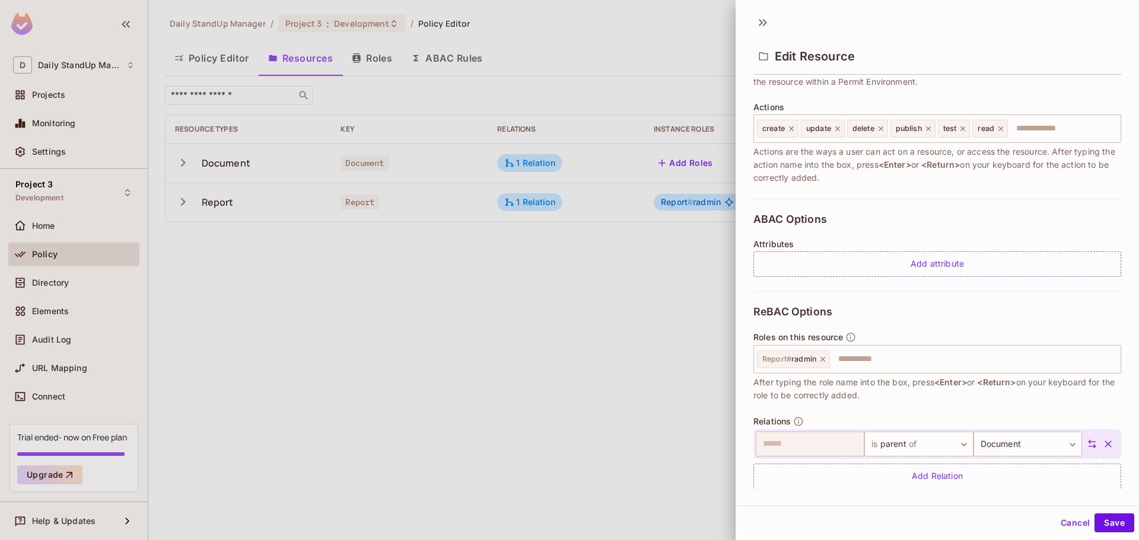
scroll to position [147, 0]
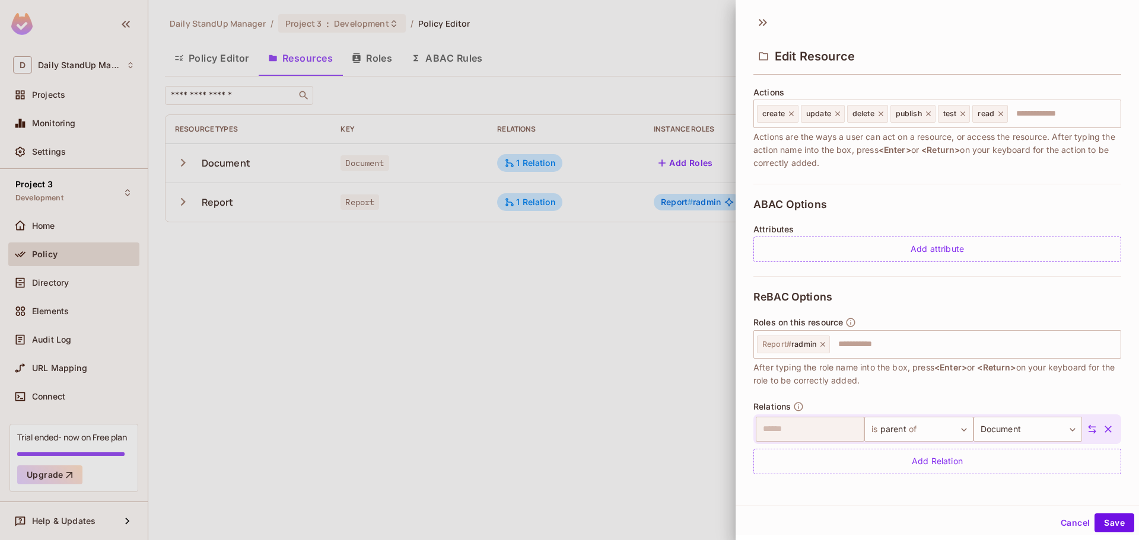
drag, startPoint x: 1094, startPoint y: 428, endPoint x: 1101, endPoint y: 442, distance: 15.9
click at [1102, 429] on icon "button" at bounding box center [1108, 430] width 12 height 12
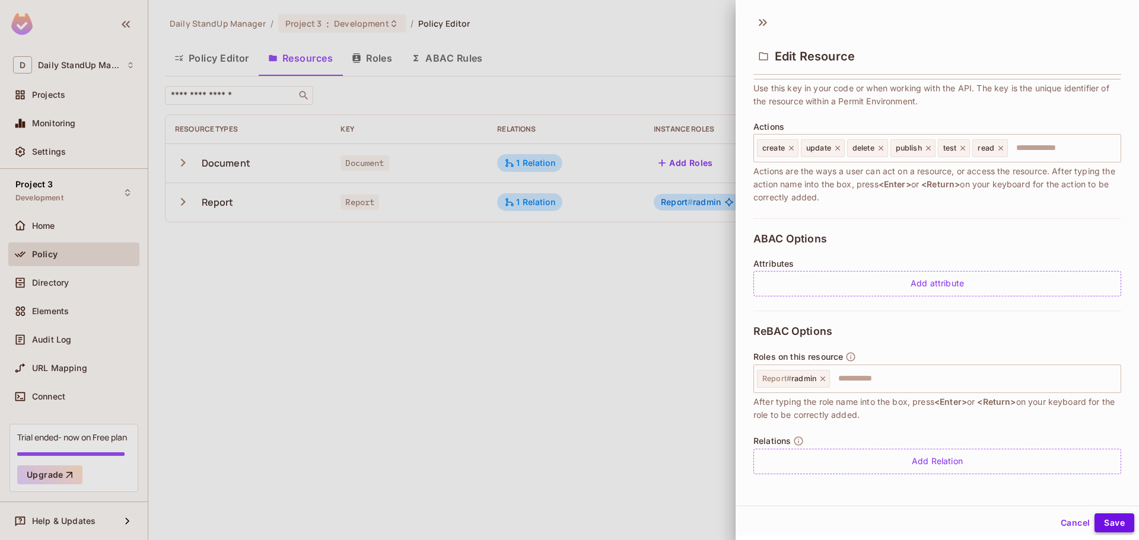
scroll to position [112, 0]
click at [1074, 519] on button "Cancel" at bounding box center [1075, 523] width 39 height 19
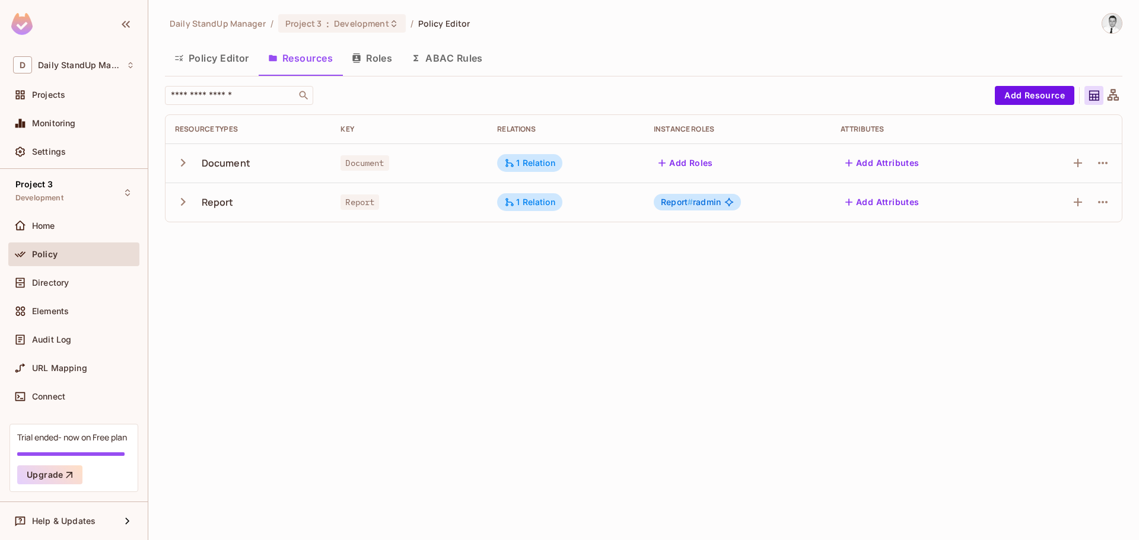
drag, startPoint x: 428, startPoint y: 436, endPoint x: 434, endPoint y: 419, distance: 17.6
click at [429, 433] on div "Daily StandUp Manager / Project 3 : Development / Policy Editor Policy Editor R…" at bounding box center [643, 270] width 991 height 540
click at [626, 77] on div "Daily StandUp Manager / Project 3 : Development / Policy Editor Policy Editor R…" at bounding box center [643, 122] width 957 height 219
click at [176, 163] on icon "button" at bounding box center [183, 163] width 16 height 16
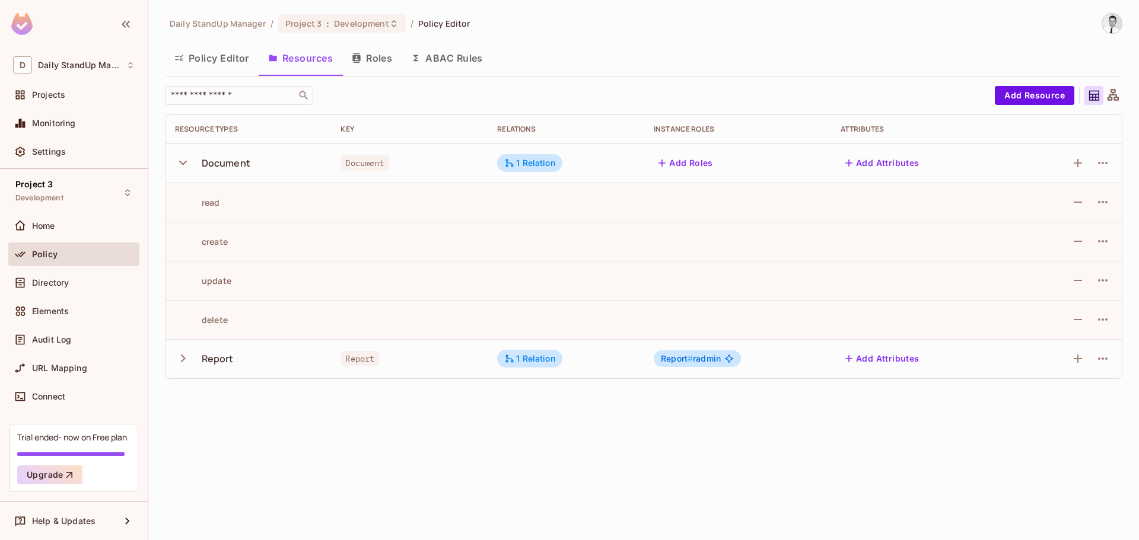
click at [183, 168] on icon "button" at bounding box center [183, 163] width 16 height 16
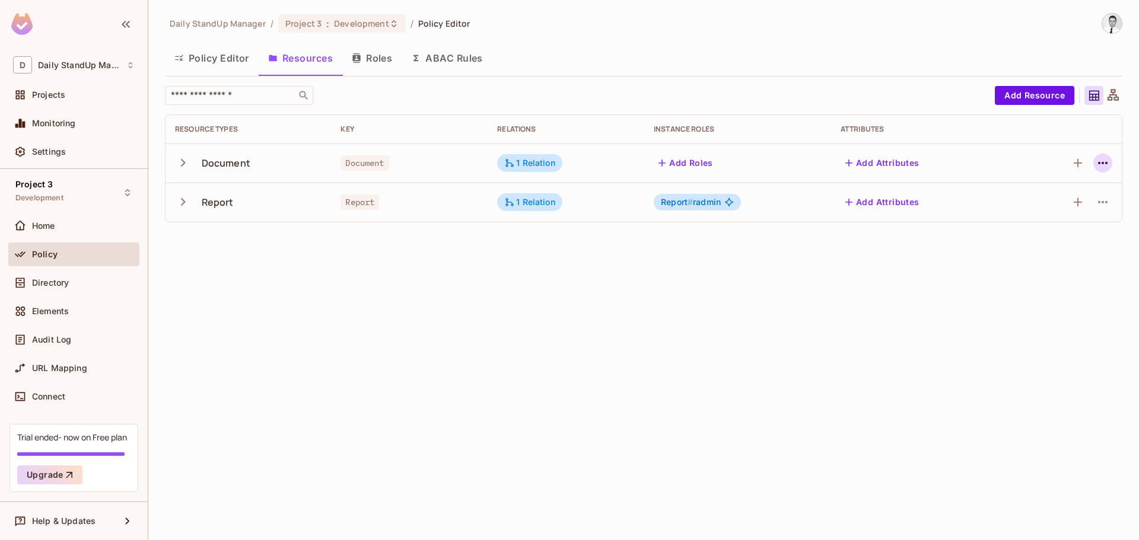
click at [1109, 160] on icon "button" at bounding box center [1103, 163] width 14 height 14
click at [1053, 208] on div "Edit Resource" at bounding box center [1051, 210] width 56 height 12
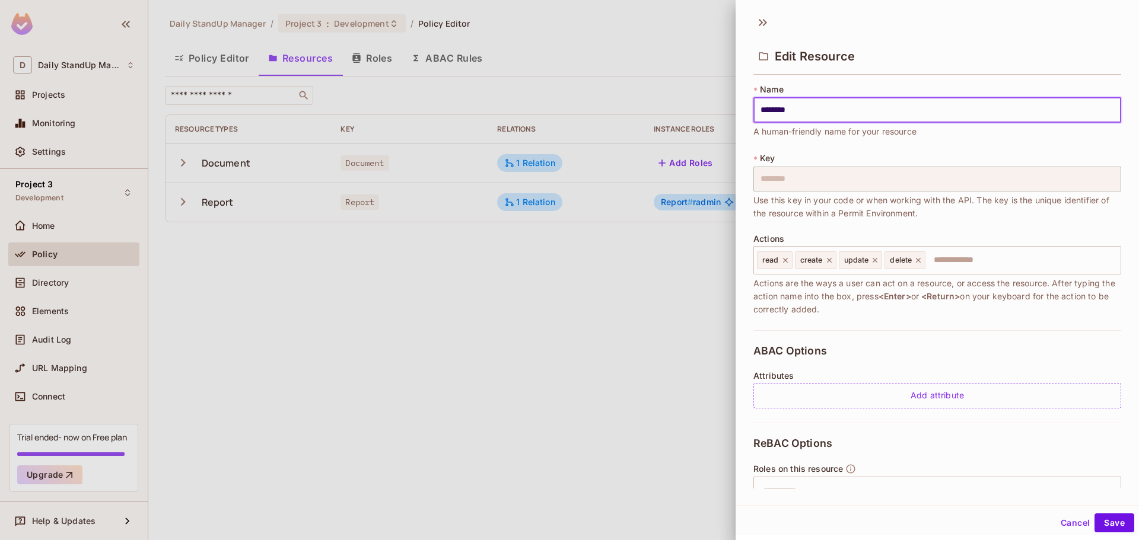
click at [1075, 524] on button "Cancel" at bounding box center [1075, 523] width 39 height 19
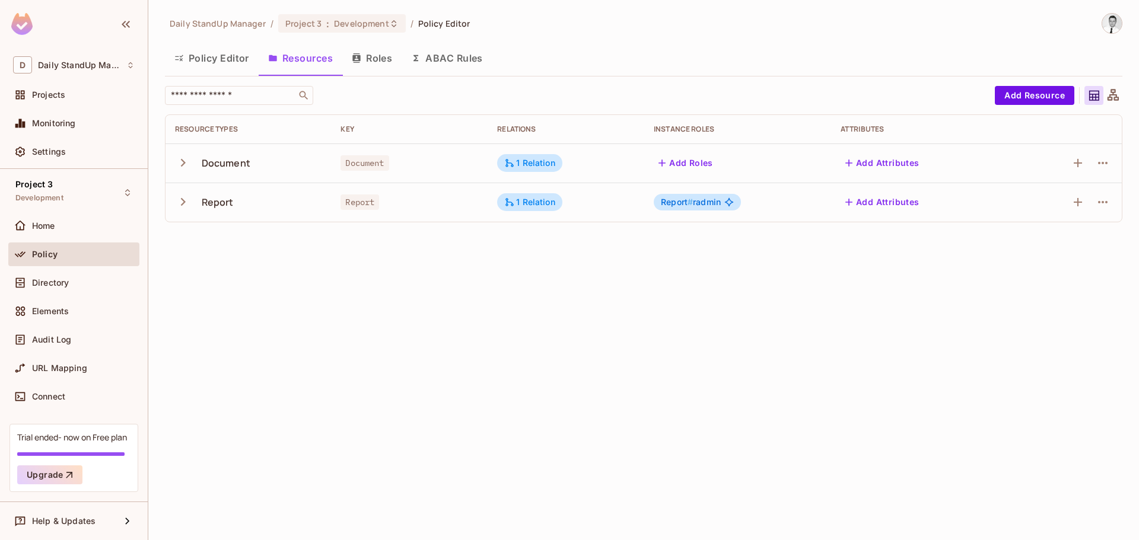
click at [609, 65] on div "Policy Editor Resources Roles ABAC Rules" at bounding box center [643, 58] width 957 height 30
click at [724, 34] on div "Daily StandUp Manager / Project 3 : Development / Policy Editor Policy Editor R…" at bounding box center [643, 122] width 957 height 219
click at [64, 229] on div "Home" at bounding box center [83, 225] width 103 height 9
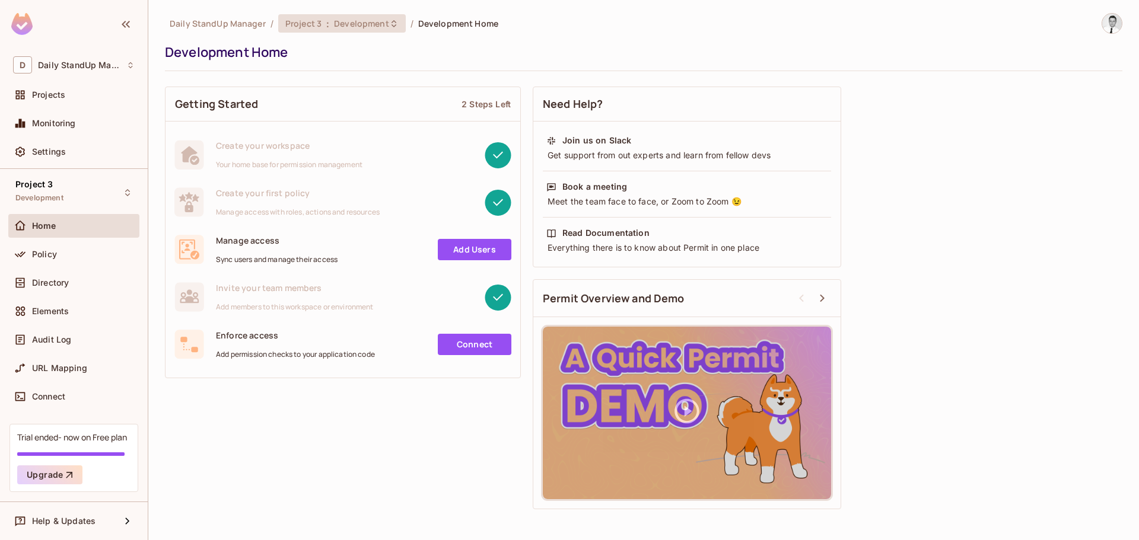
click at [355, 24] on span "Development" at bounding box center [361, 23] width 55 height 11
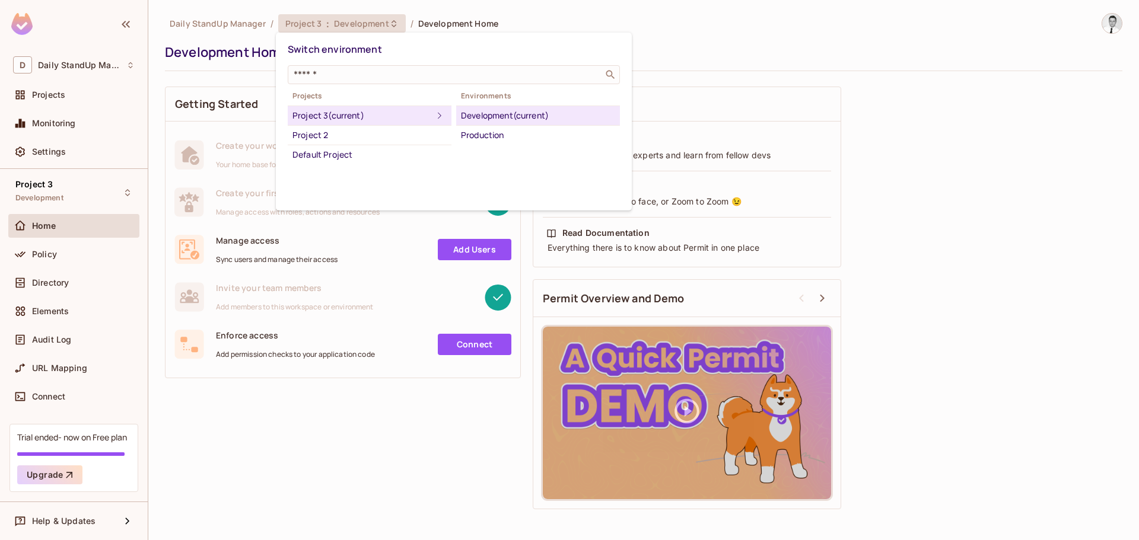
click at [849, 90] on div at bounding box center [569, 270] width 1139 height 540
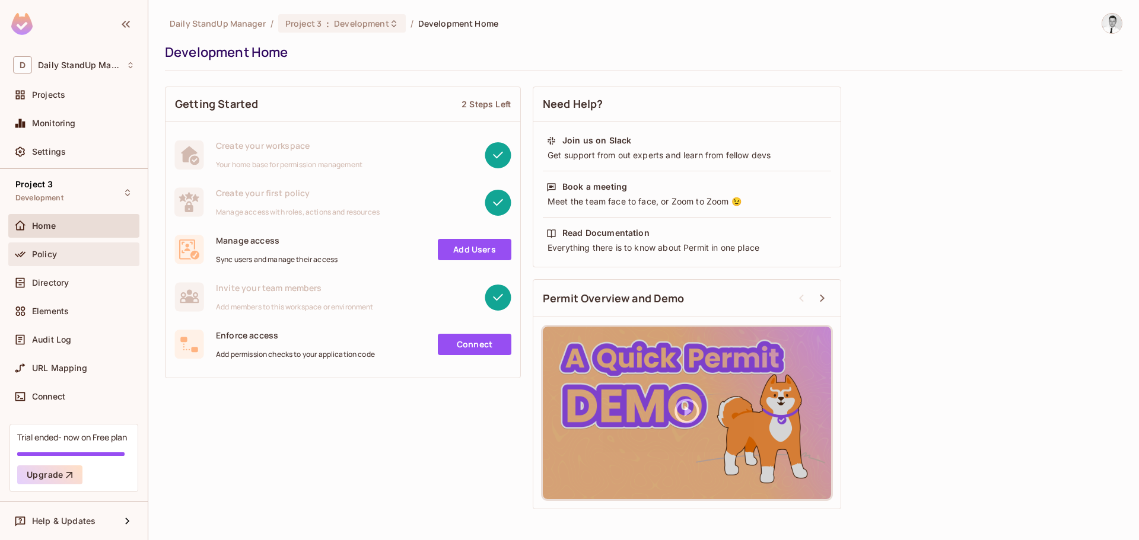
click at [46, 250] on span "Policy" at bounding box center [44, 254] width 25 height 9
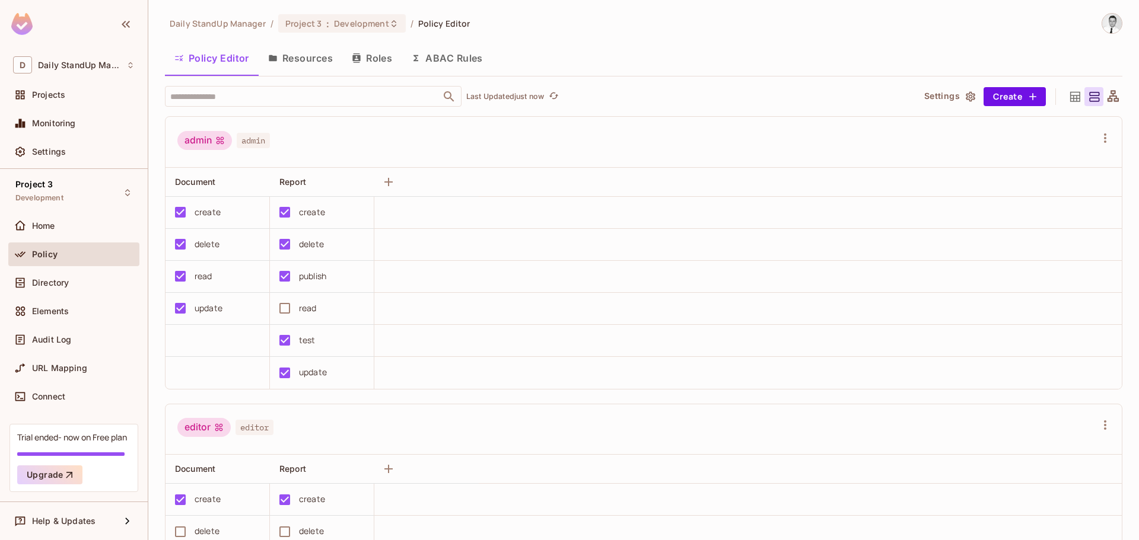
click at [397, 58] on button "Roles" at bounding box center [371, 58] width 59 height 30
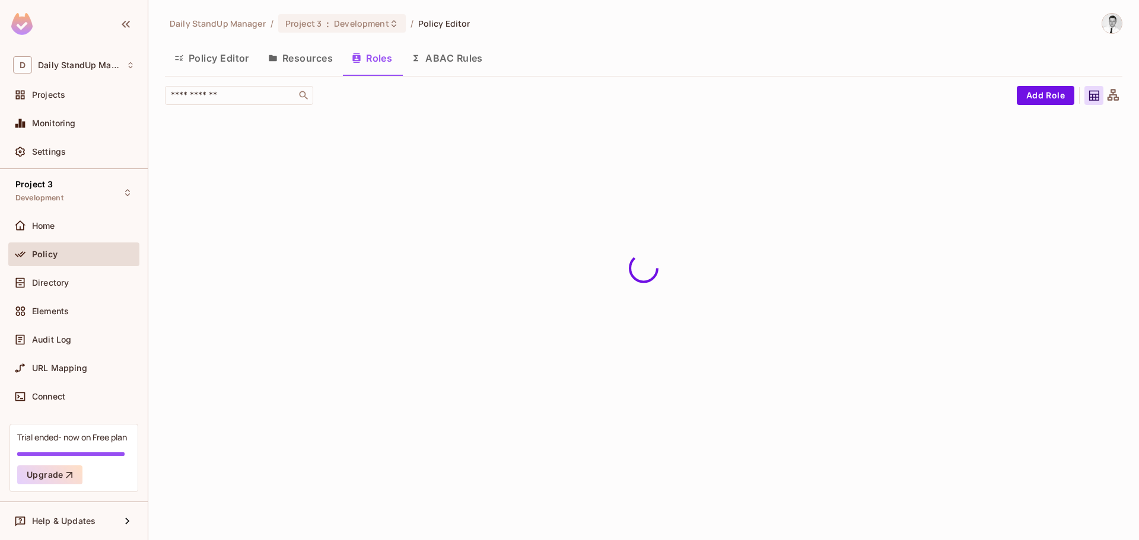
click at [854, 107] on div "​ Add Role" at bounding box center [643, 100] width 957 height 28
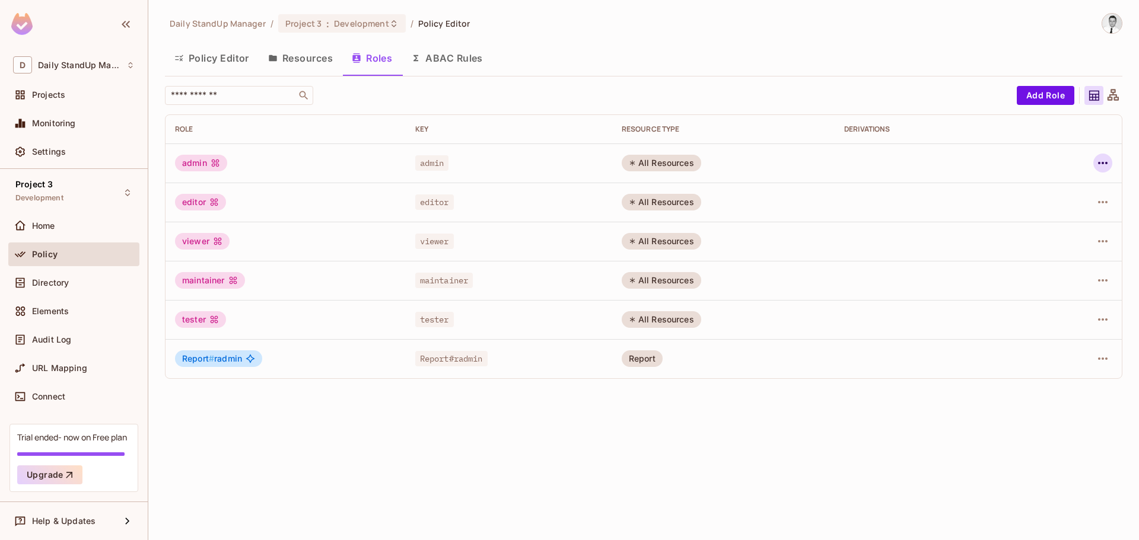
click at [1099, 158] on icon "button" at bounding box center [1103, 163] width 14 height 14
click at [1067, 195] on div "Edit Role" at bounding box center [1050, 190] width 36 height 12
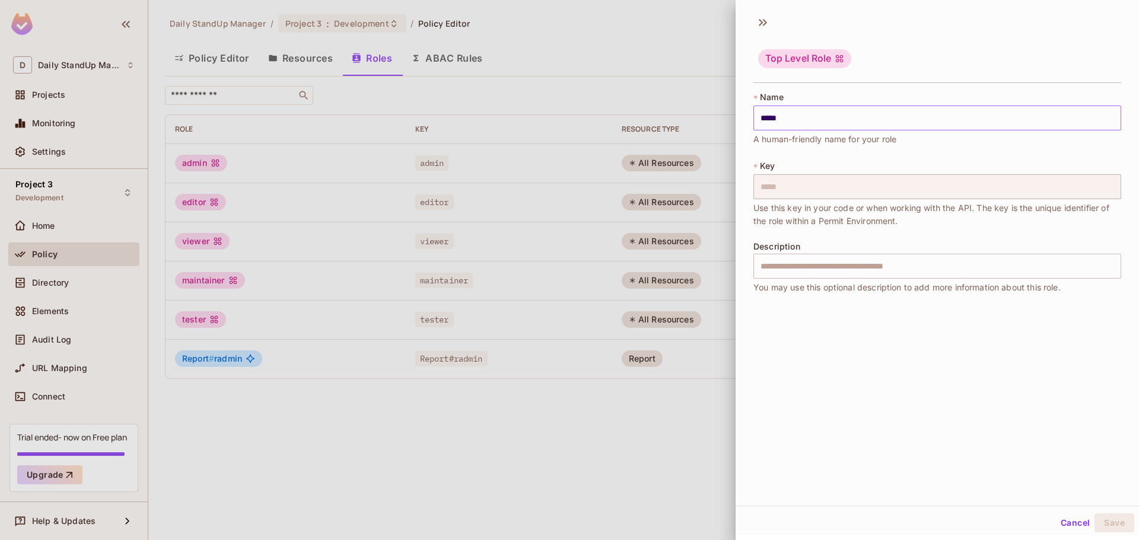
click at [819, 123] on input "*****" at bounding box center [937, 118] width 368 height 25
click at [928, 82] on div "Top Level Role" at bounding box center [937, 59] width 368 height 47
click at [764, 20] on icon at bounding box center [765, 22] width 4 height 7
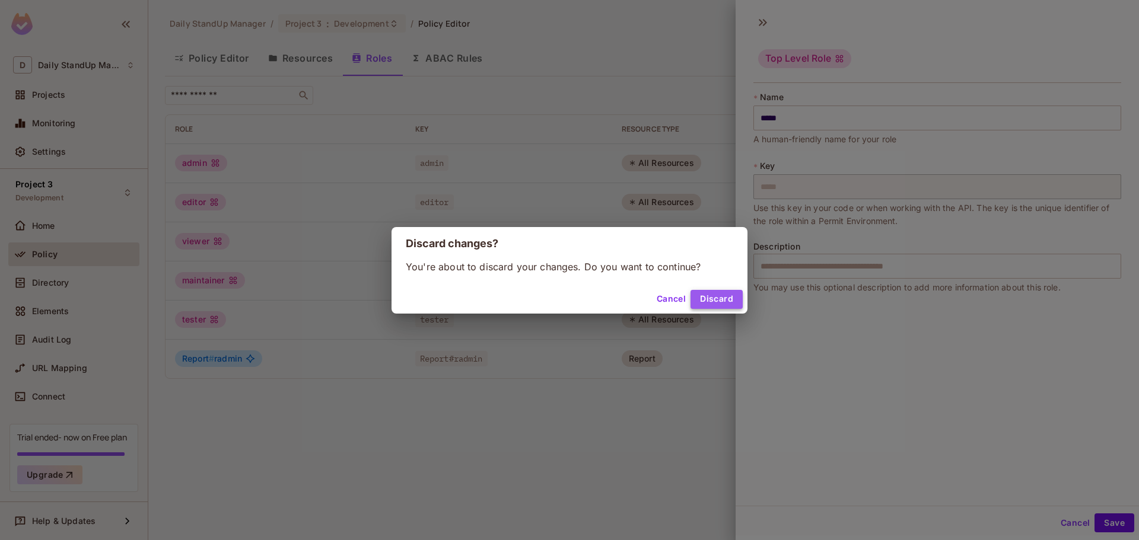
click at [712, 295] on button "Discard" at bounding box center [716, 299] width 52 height 19
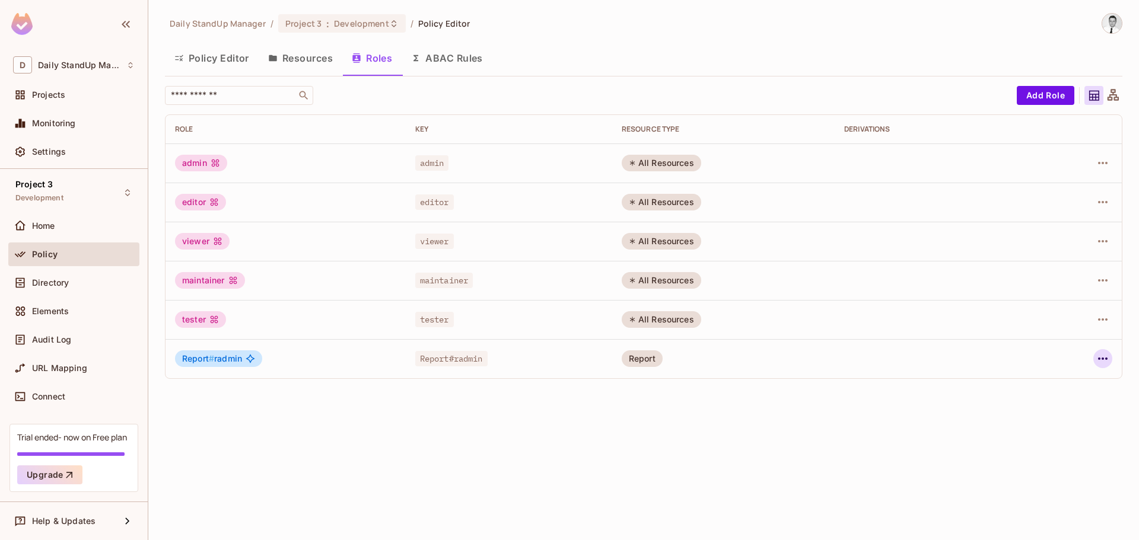
click at [1104, 360] on icon "button" at bounding box center [1103, 359] width 14 height 14
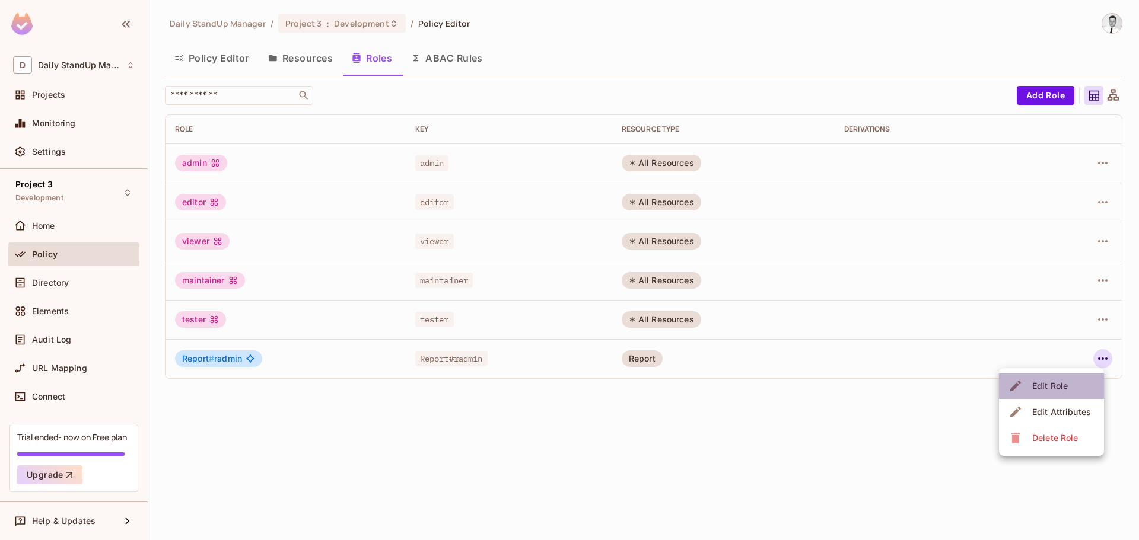
click at [1058, 379] on span "Edit Role" at bounding box center [1050, 386] width 43 height 19
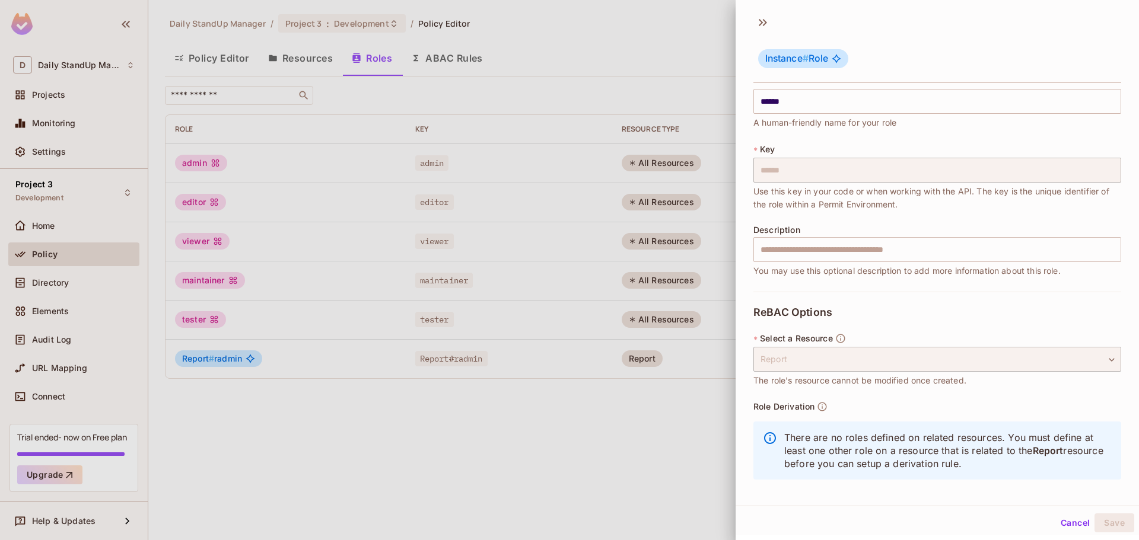
scroll to position [21, 0]
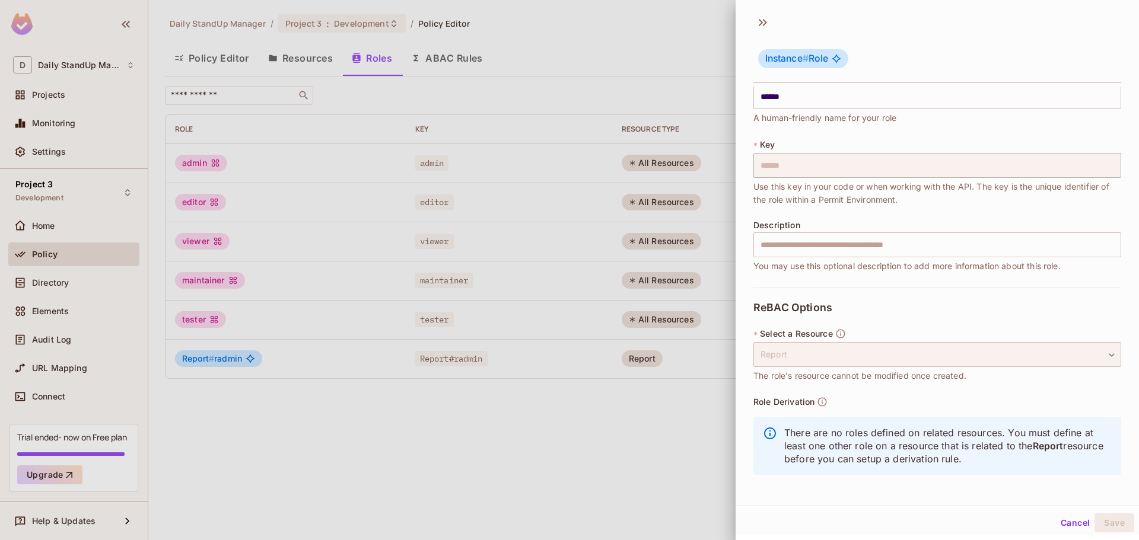
click at [857, 346] on div "Report" at bounding box center [937, 354] width 368 height 25
click at [769, 23] on icon at bounding box center [762, 22] width 19 height 19
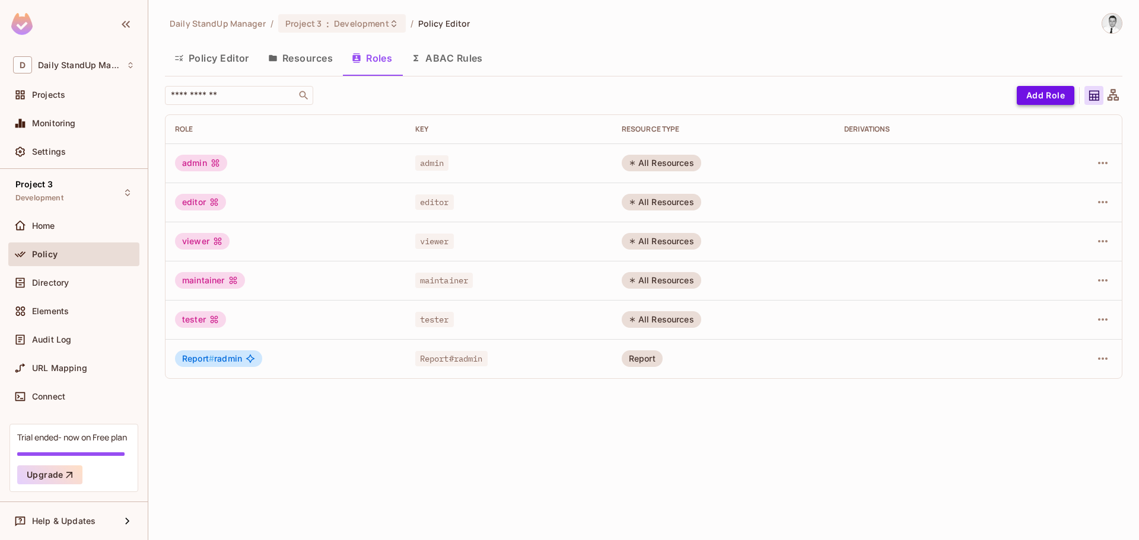
click at [1062, 94] on button "Add Role" at bounding box center [1046, 95] width 58 height 19
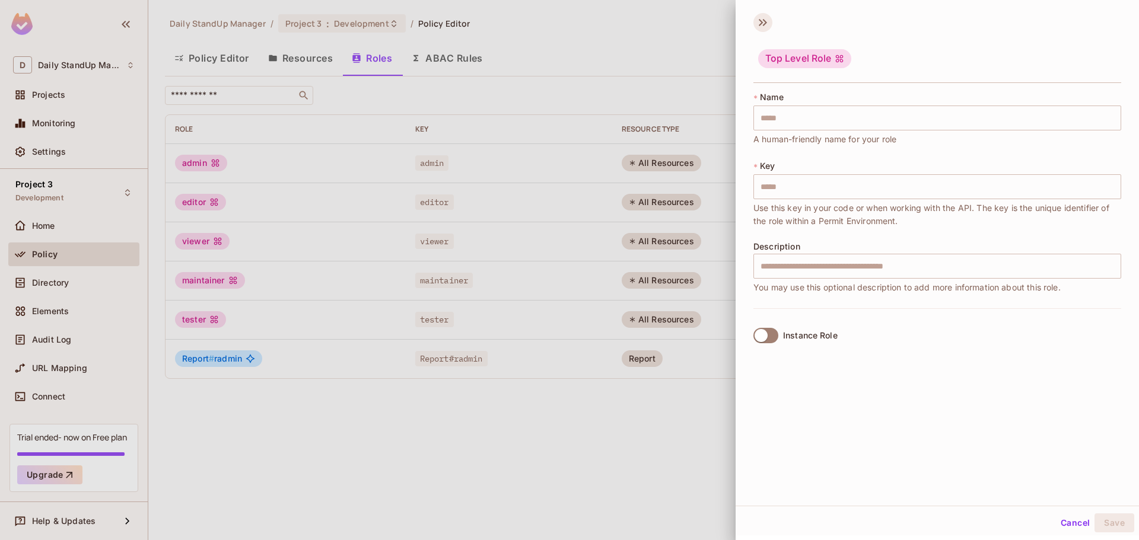
click at [764, 15] on icon at bounding box center [762, 22] width 19 height 19
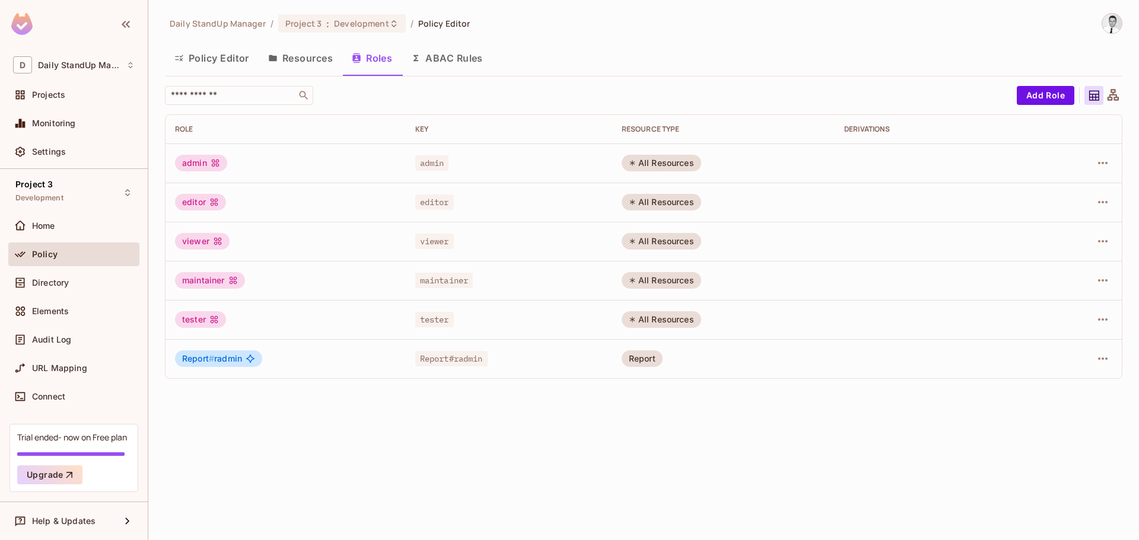
click at [469, 57] on button "ABAC Rules" at bounding box center [447, 58] width 91 height 30
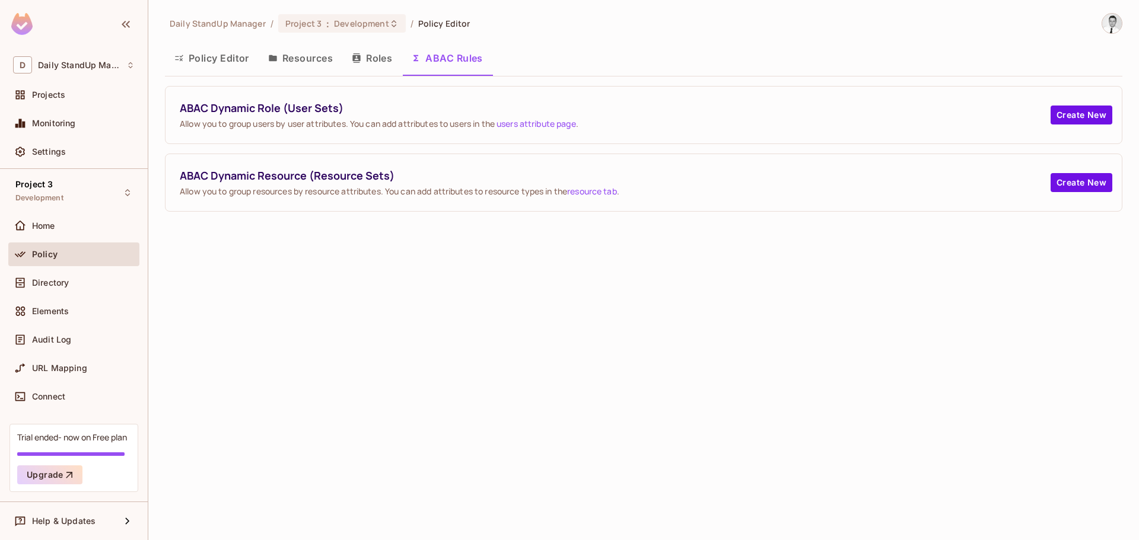
click at [370, 53] on button "Roles" at bounding box center [371, 58] width 59 height 30
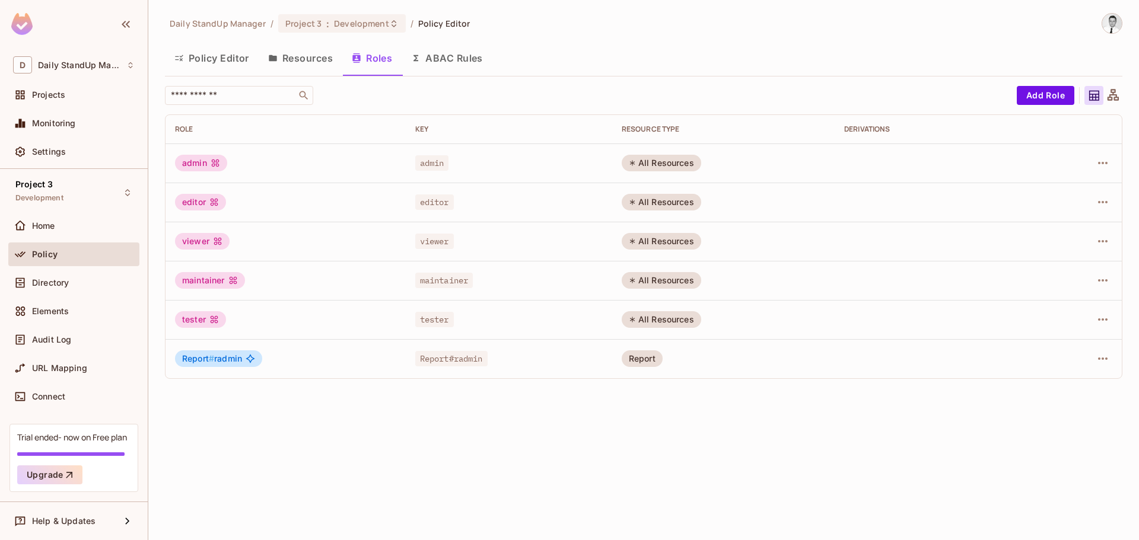
click at [203, 55] on button "Policy Editor" at bounding box center [212, 58] width 94 height 30
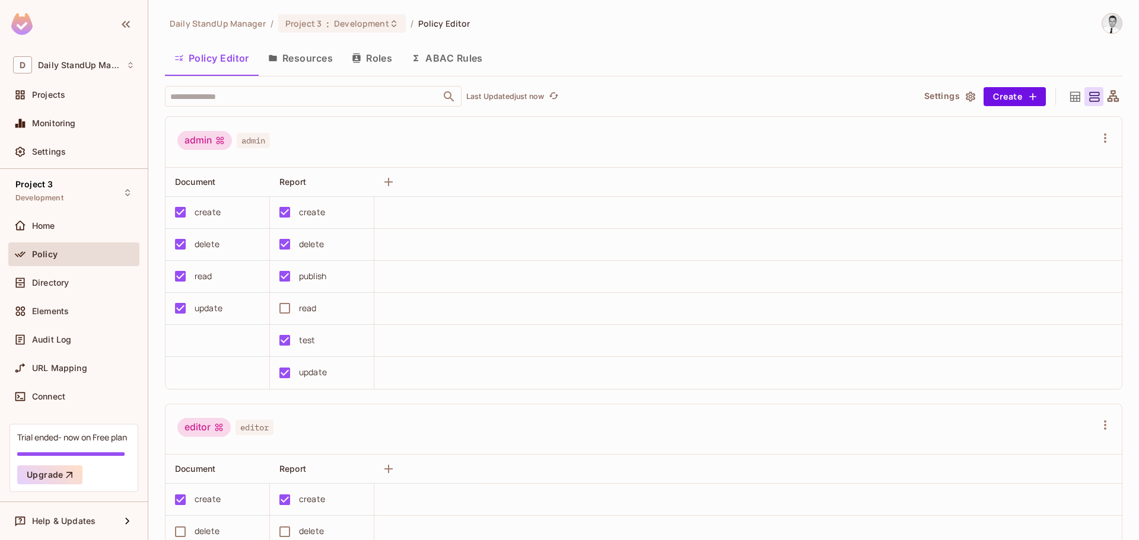
click at [319, 63] on button "Resources" at bounding box center [301, 58] width 84 height 30
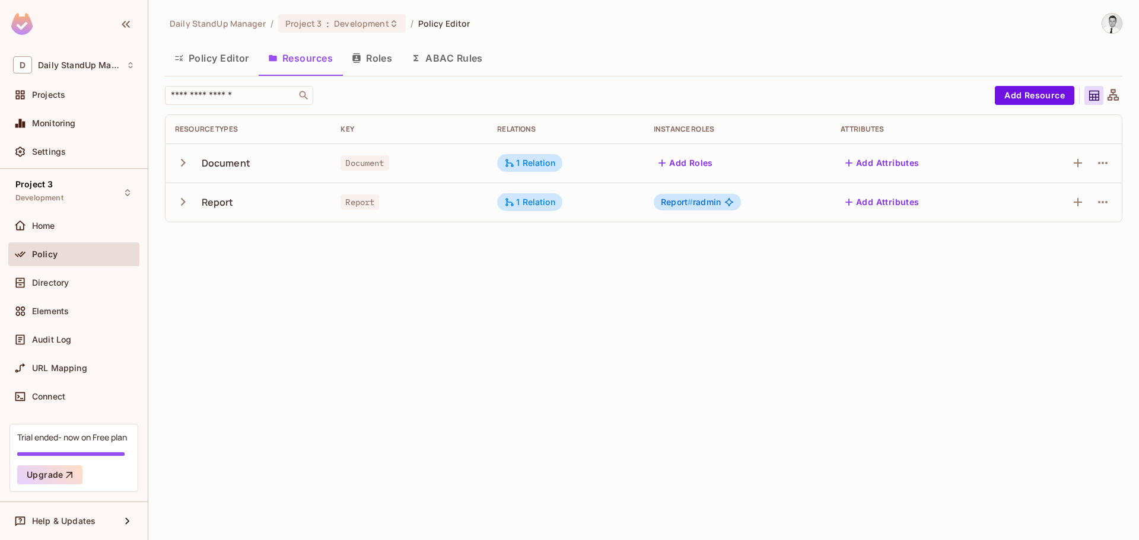
click at [384, 53] on button "Roles" at bounding box center [371, 58] width 59 height 30
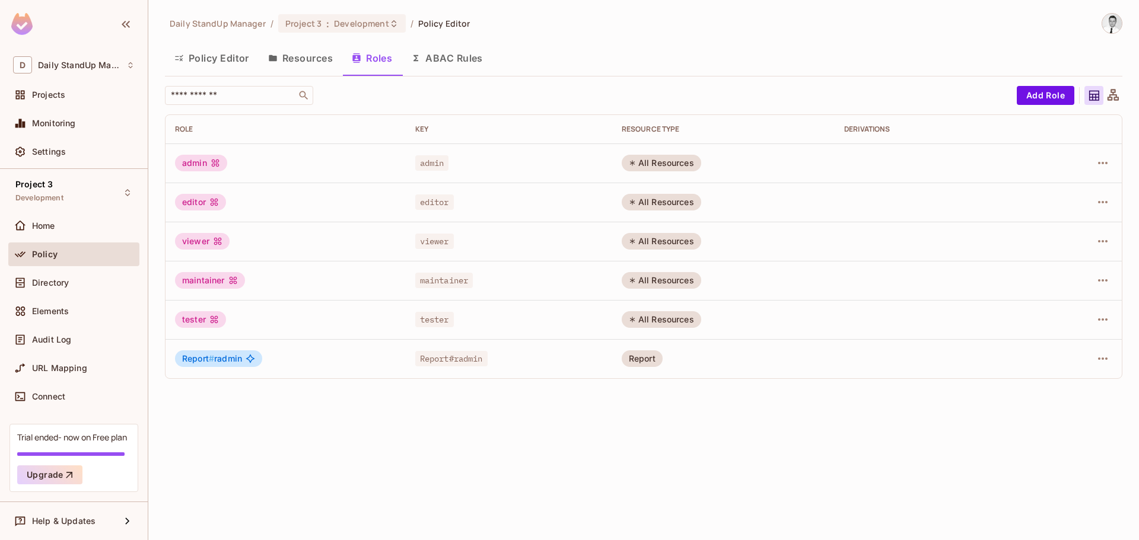
click at [657, 165] on div "All Resources" at bounding box center [661, 163] width 79 height 17
click at [838, 153] on td at bounding box center [935, 163] width 201 height 39
click at [225, 55] on button "Policy Editor" at bounding box center [212, 58] width 94 height 30
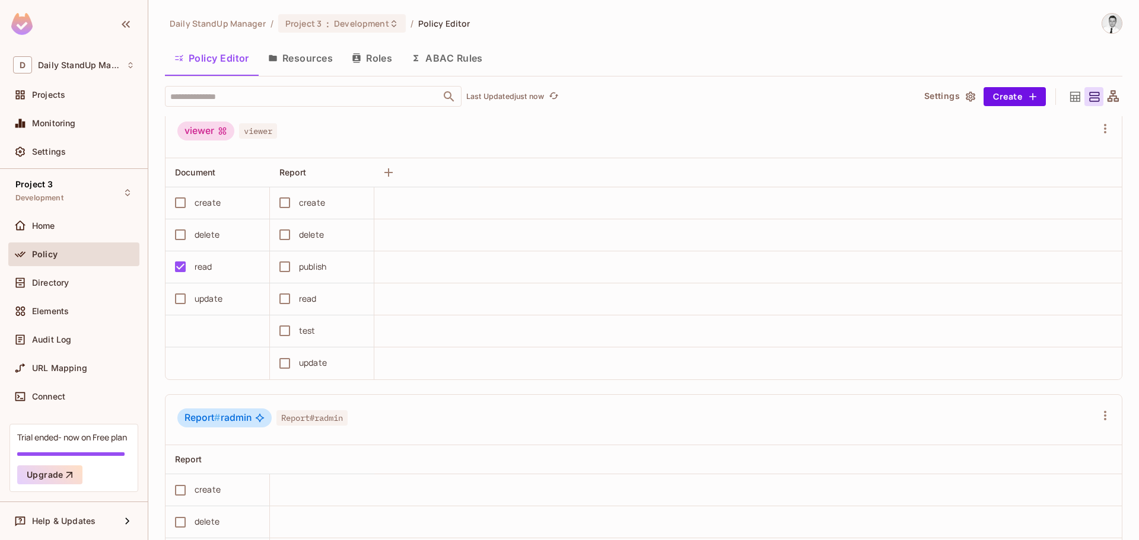
scroll to position [1315, 0]
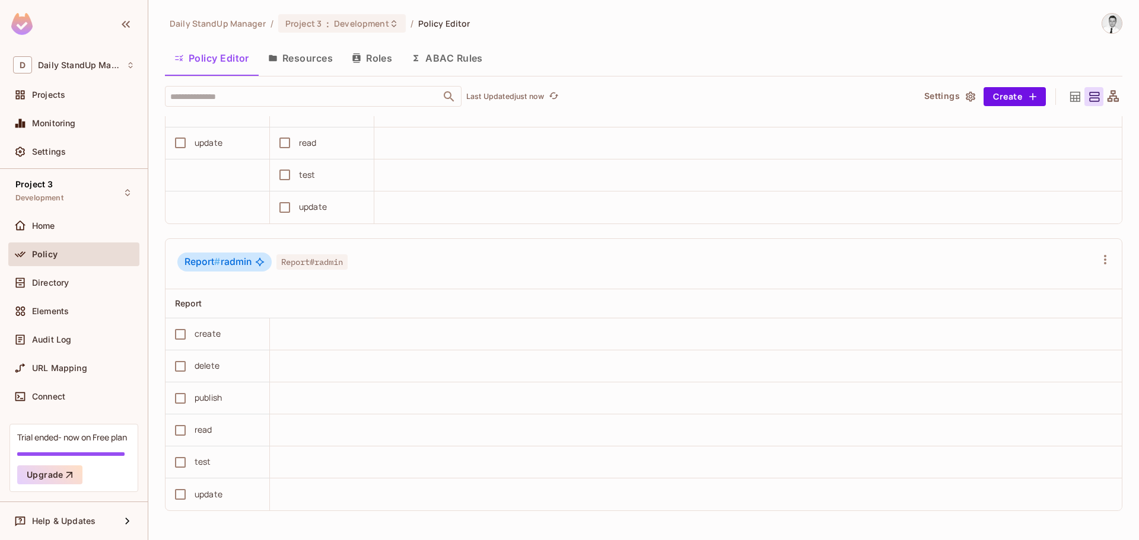
click at [332, 263] on span "Report#radmin" at bounding box center [311, 261] width 71 height 15
click at [1098, 257] on icon "button" at bounding box center [1105, 260] width 14 height 14
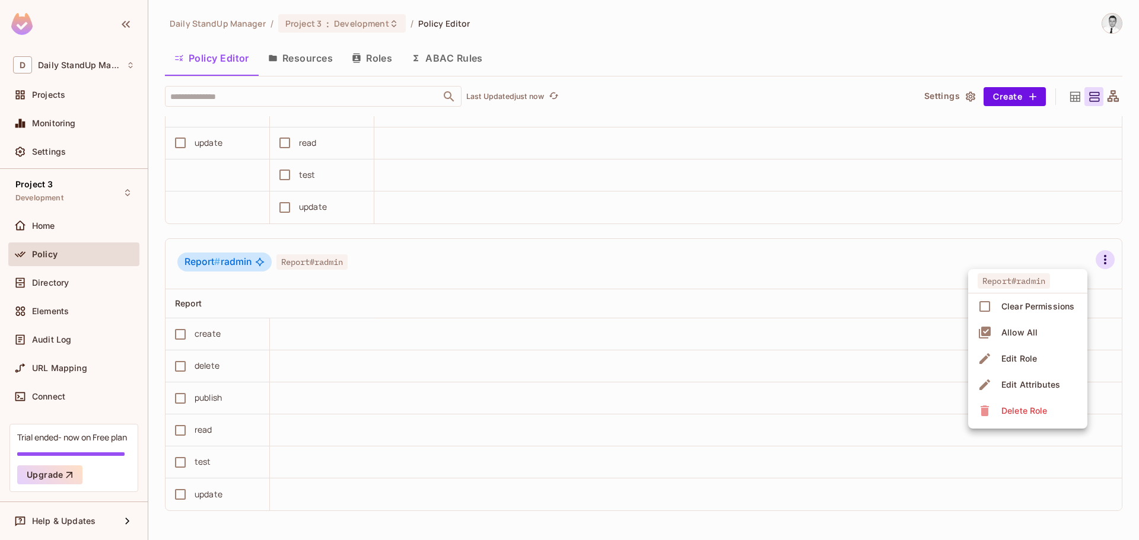
click at [1061, 374] on li "Edit Attributes" at bounding box center [1027, 385] width 119 height 26
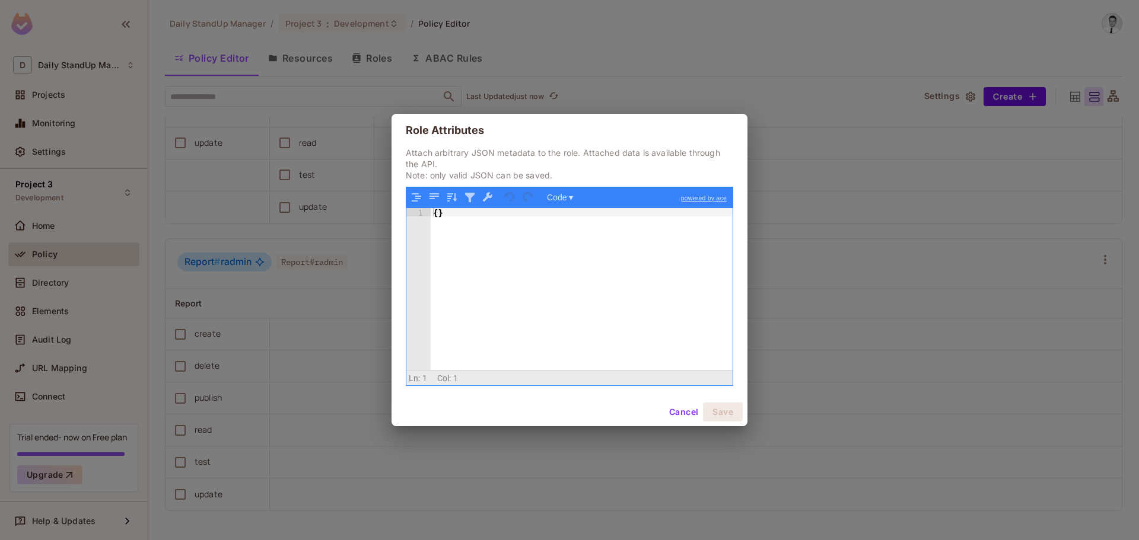
click at [679, 418] on button "Cancel" at bounding box center [683, 412] width 39 height 19
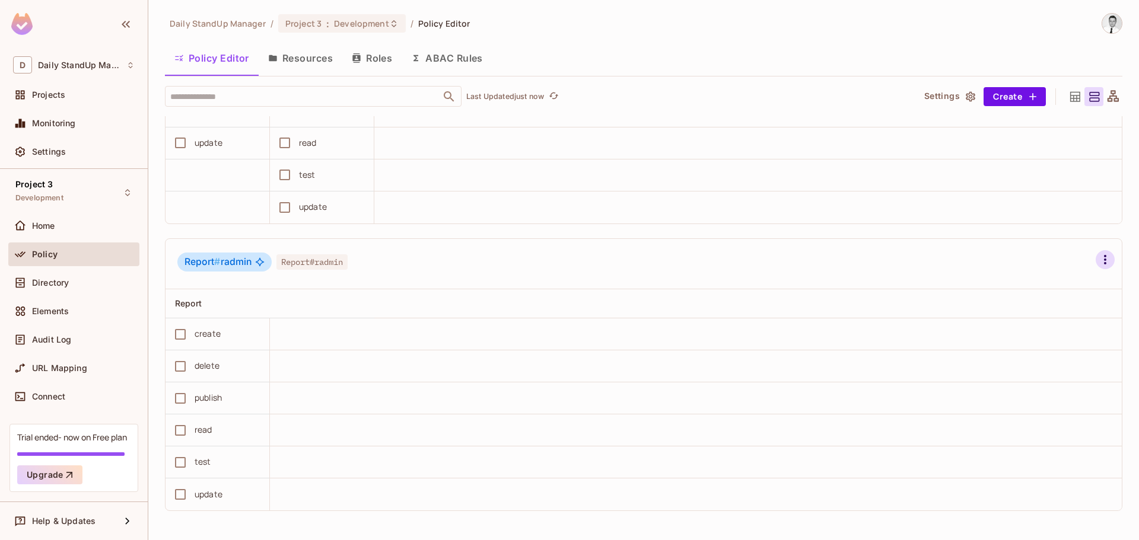
click at [1104, 260] on icon "button" at bounding box center [1105, 259] width 2 height 9
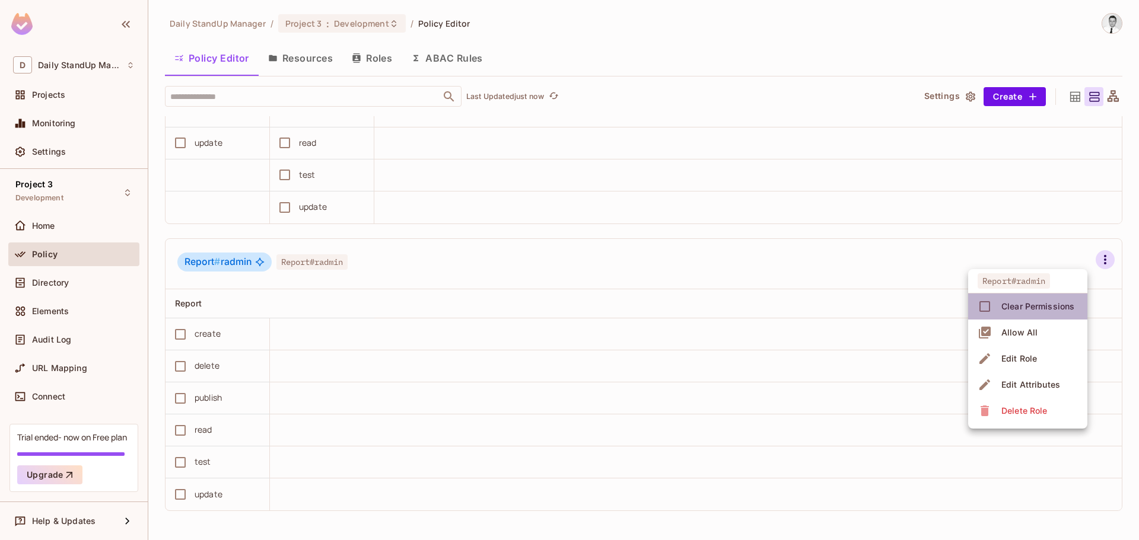
click at [1072, 308] on div "Clear Permissions" at bounding box center [1037, 307] width 73 height 12
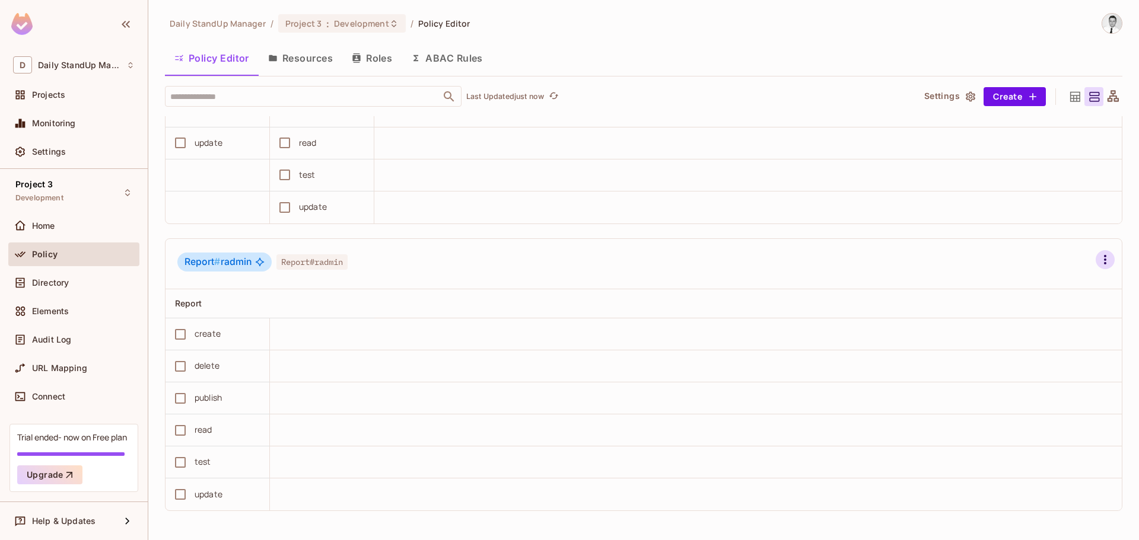
click at [1098, 259] on icon "button" at bounding box center [1105, 260] width 14 height 14
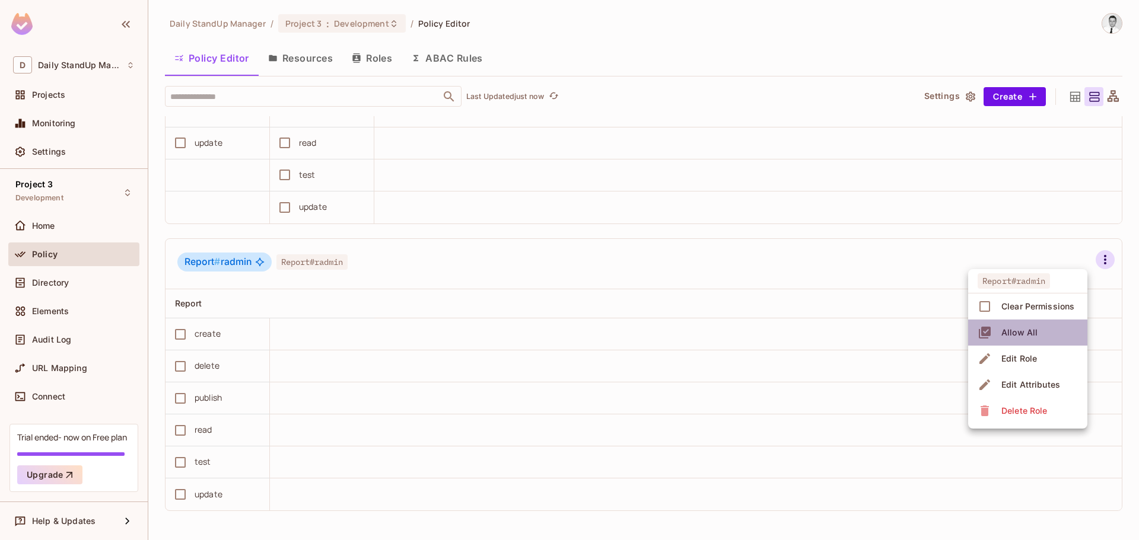
click at [1022, 332] on div "Allow All" at bounding box center [1019, 333] width 36 height 12
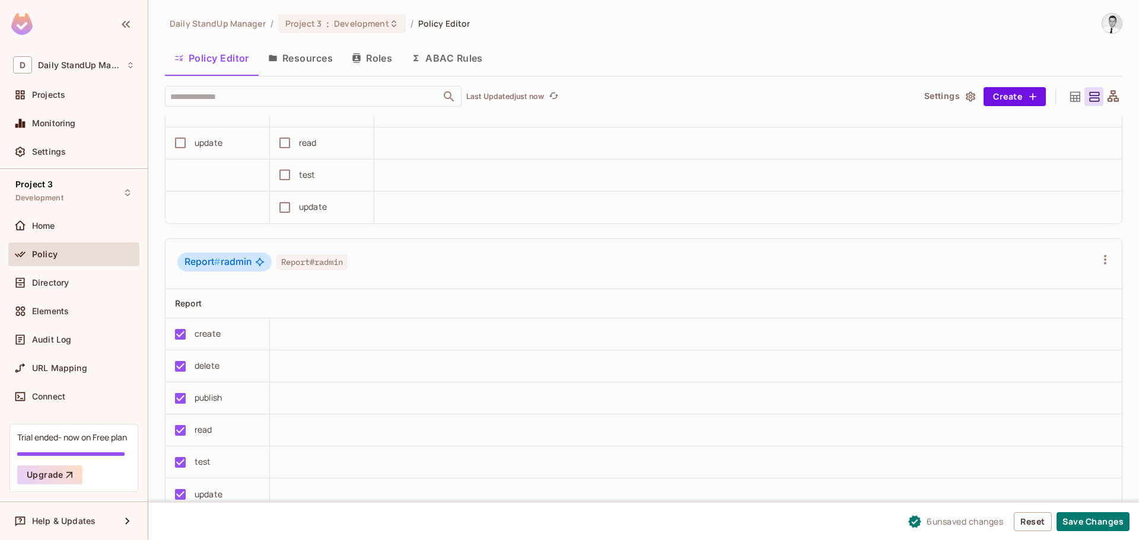
click at [800, 380] on td at bounding box center [696, 367] width 852 height 32
click at [1073, 522] on button "Save Changes" at bounding box center [1092, 521] width 73 height 19
